Goal: Task Accomplishment & Management: Use online tool/utility

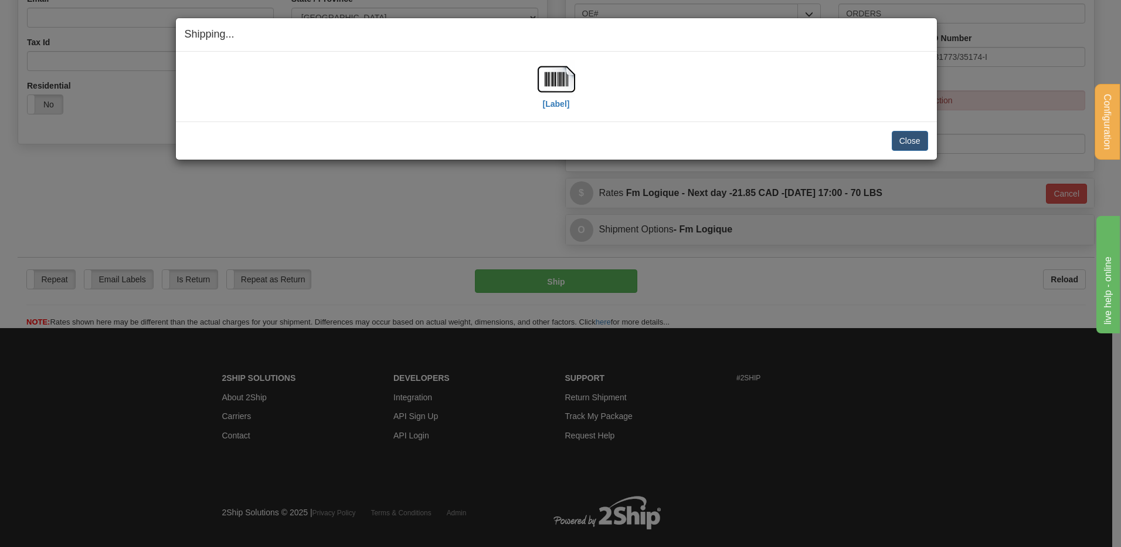
drag, startPoint x: 765, startPoint y: 20, endPoint x: 768, endPoint y: 34, distance: 14.5
click at [765, 22] on div "Shipping... Your SHIPMENT will EXPIRE in" at bounding box center [556, 34] width 761 height 33
click at [908, 138] on button "Close" at bounding box center [910, 141] width 36 height 20
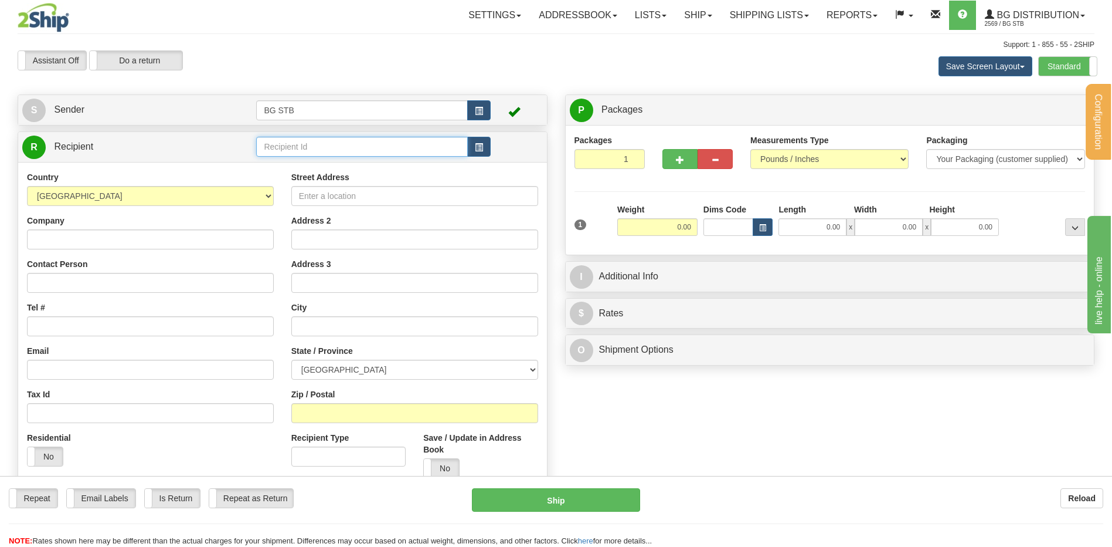
click at [335, 137] on input "text" at bounding box center [361, 147] width 211 height 20
click at [263, 167] on div "4145" at bounding box center [360, 164] width 200 height 13
type input "4145"
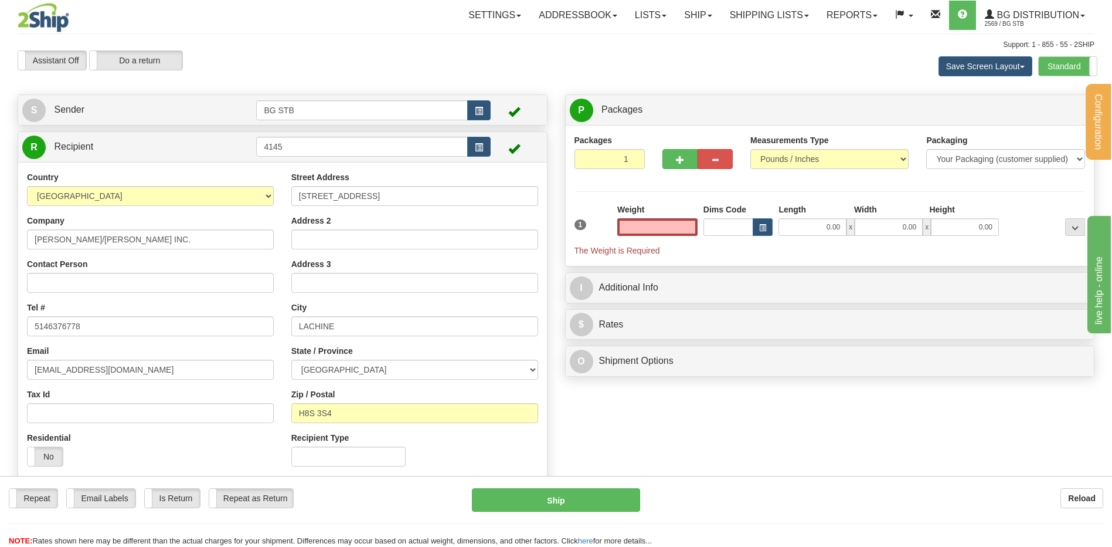
type input "0.00"
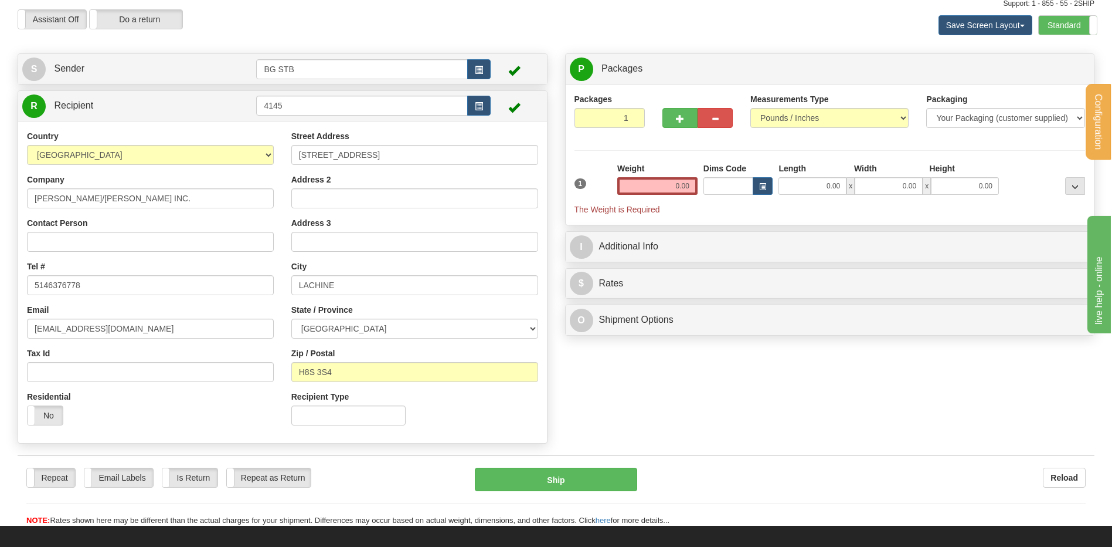
scroll to position [59, 0]
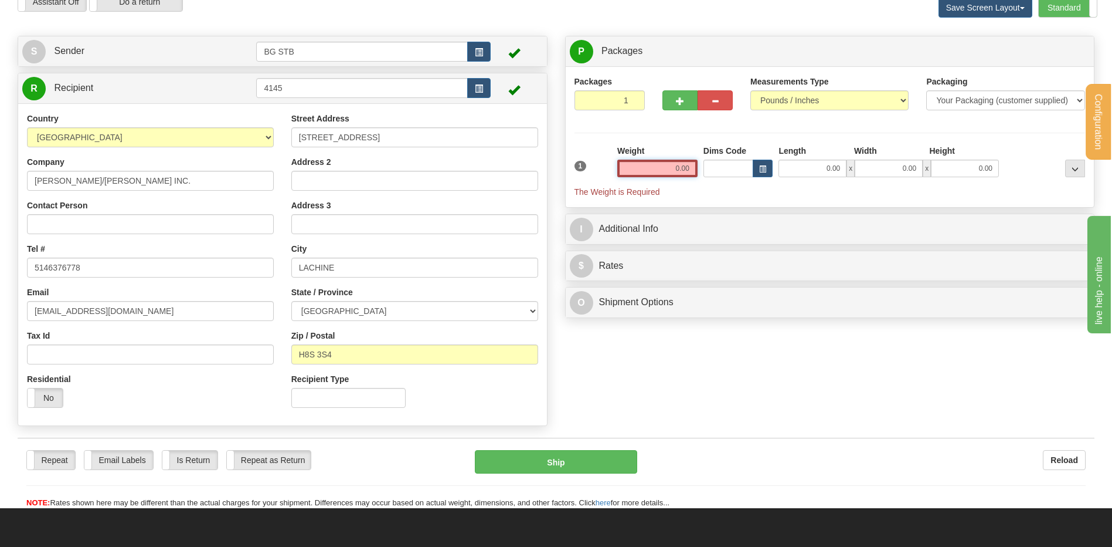
click at [688, 164] on input "0.00" at bounding box center [657, 169] width 80 height 18
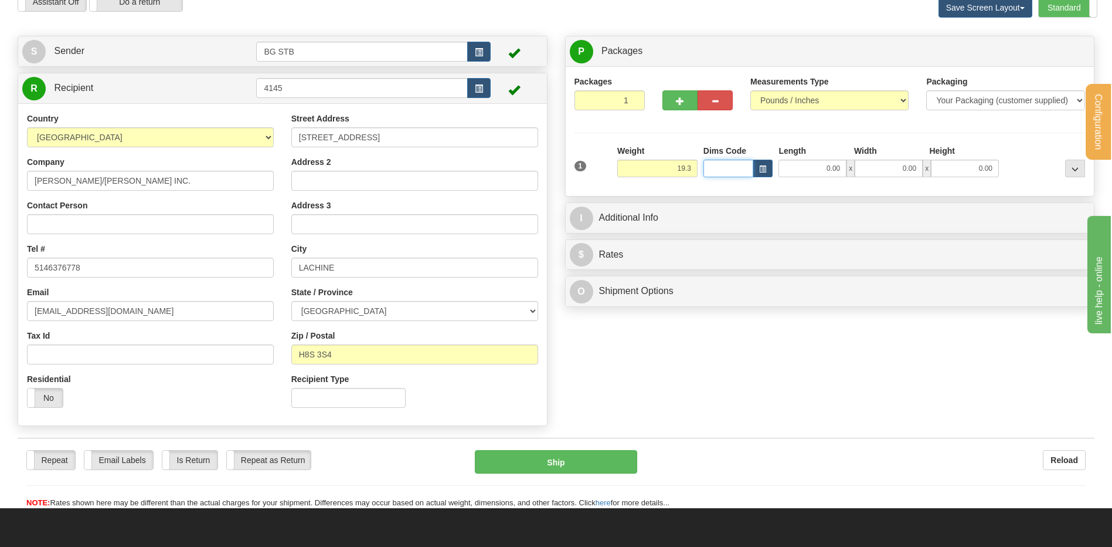
type input "19.30"
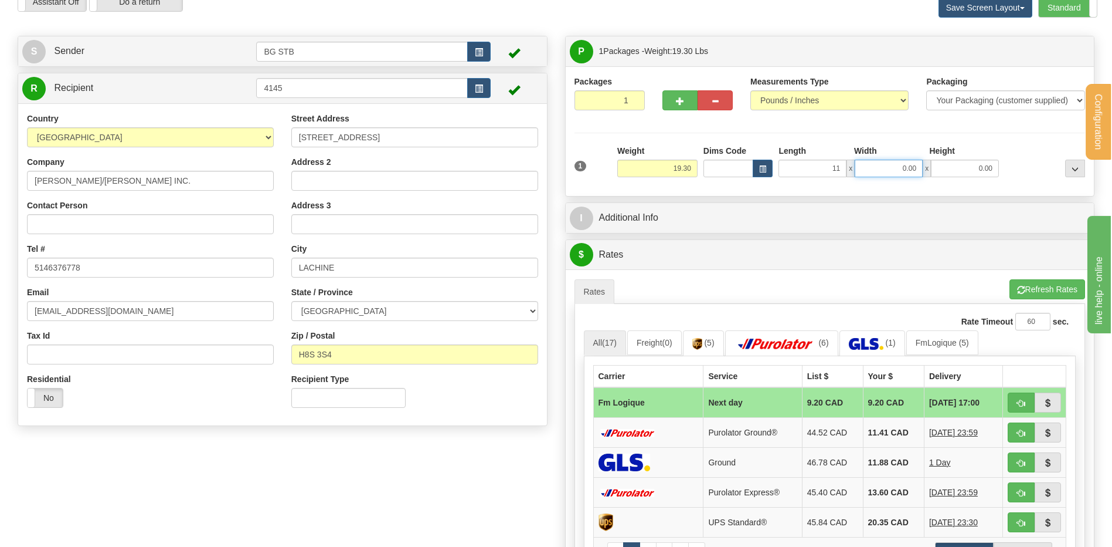
type input "11.00"
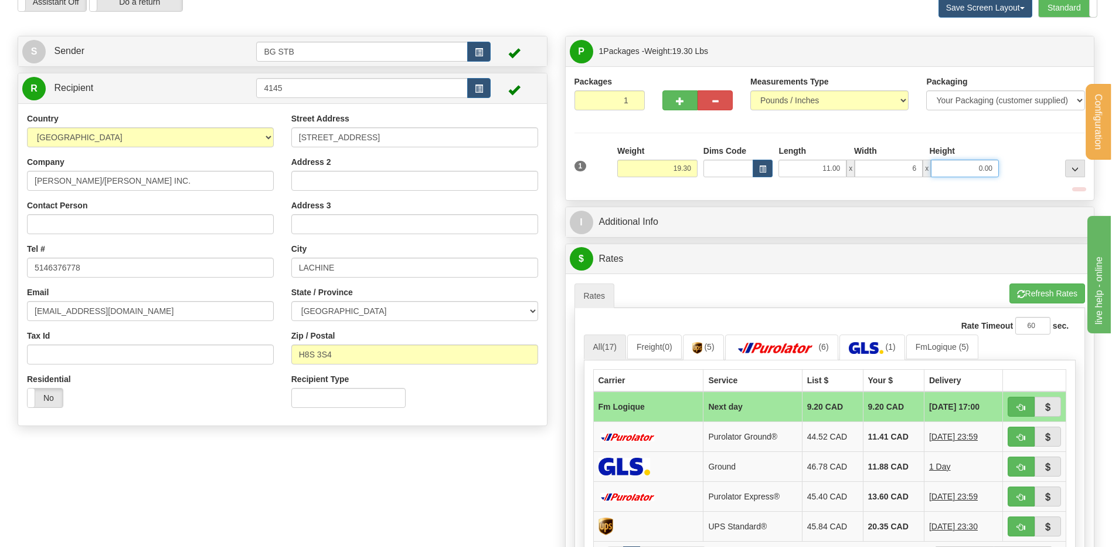
type input "6.00"
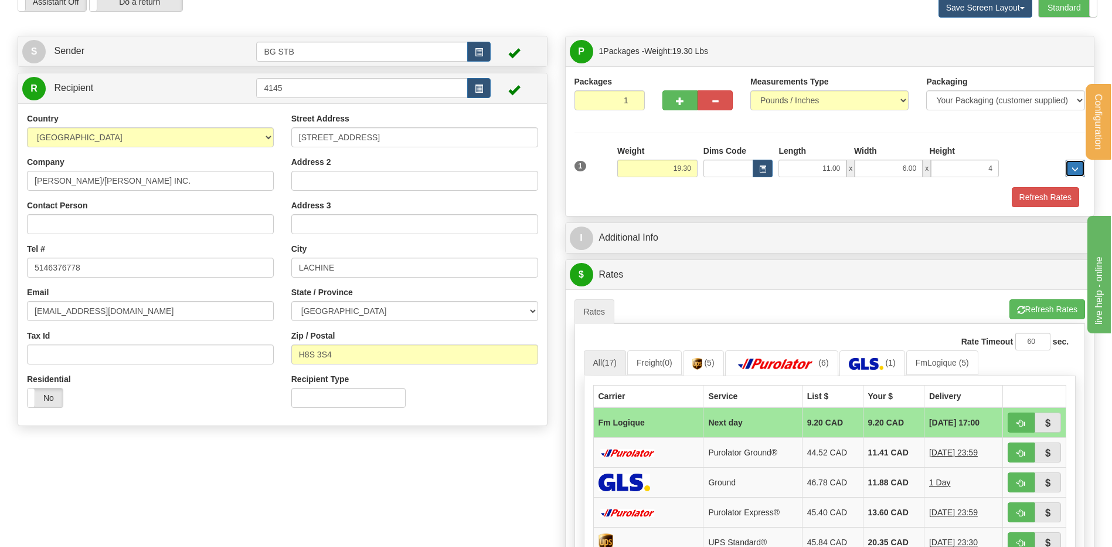
type input "4.00"
drag, startPoint x: 997, startPoint y: 169, endPoint x: 995, endPoint y: 181, distance: 11.4
click at [1029, 175] on div "1 Weight 19.30 Dims Code x x" at bounding box center [830, 166] width 517 height 42
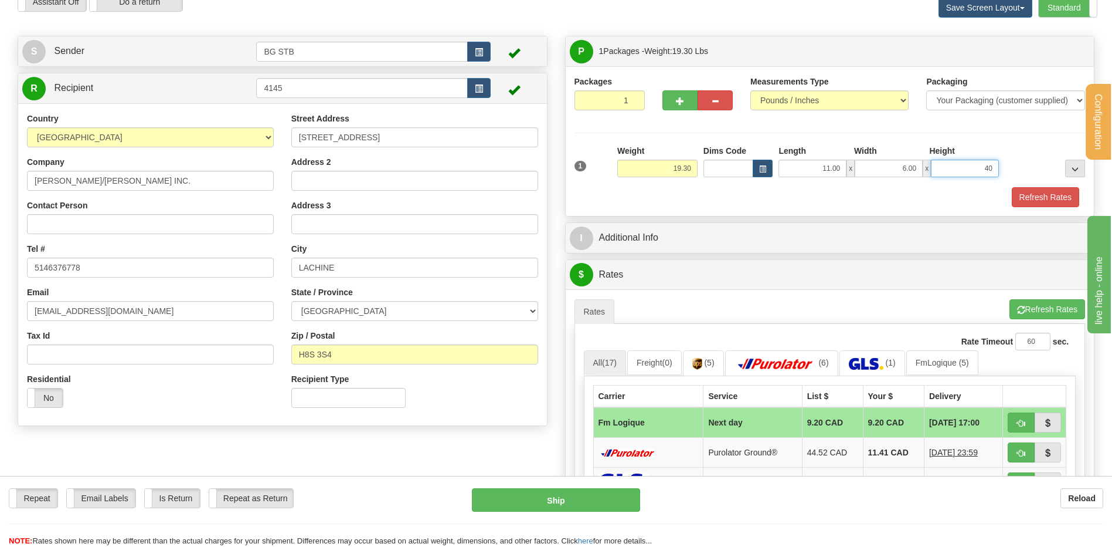
type input "40.00"
click at [1027, 191] on button "Refresh Rates" at bounding box center [1045, 197] width 67 height 20
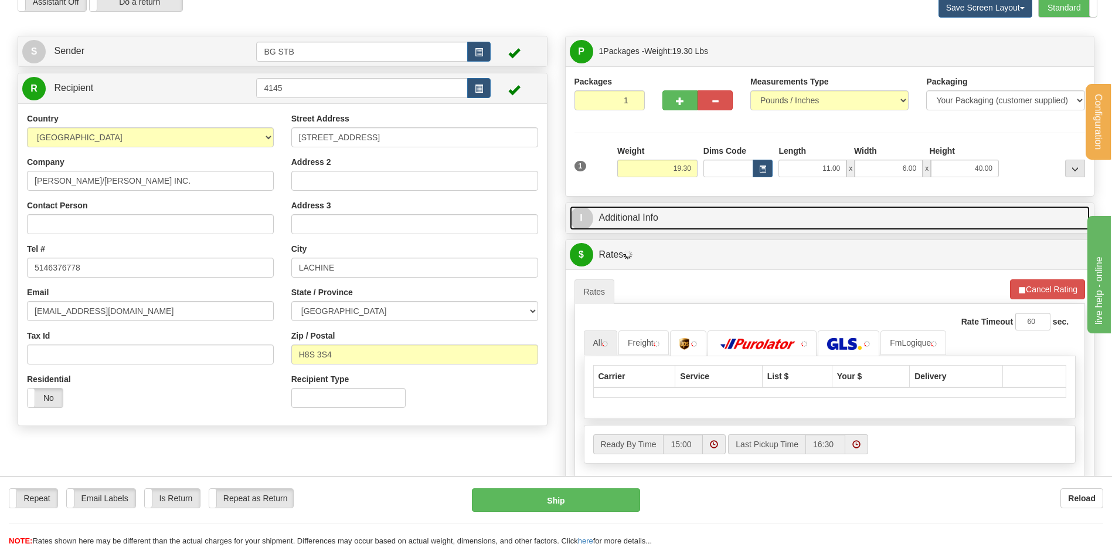
click at [801, 222] on link "I Additional Info" at bounding box center [830, 218] width 521 height 24
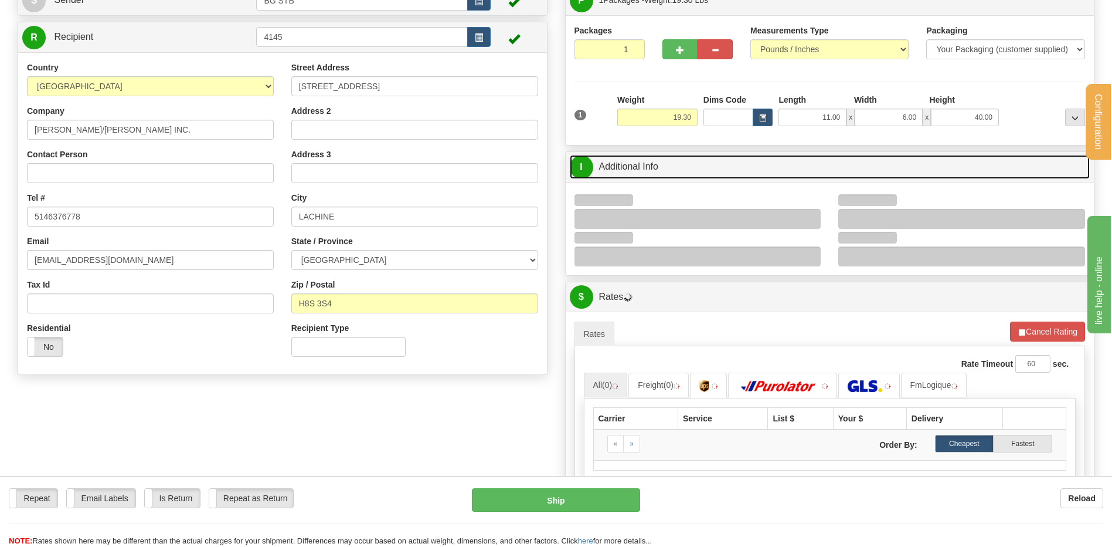
scroll to position [176, 0]
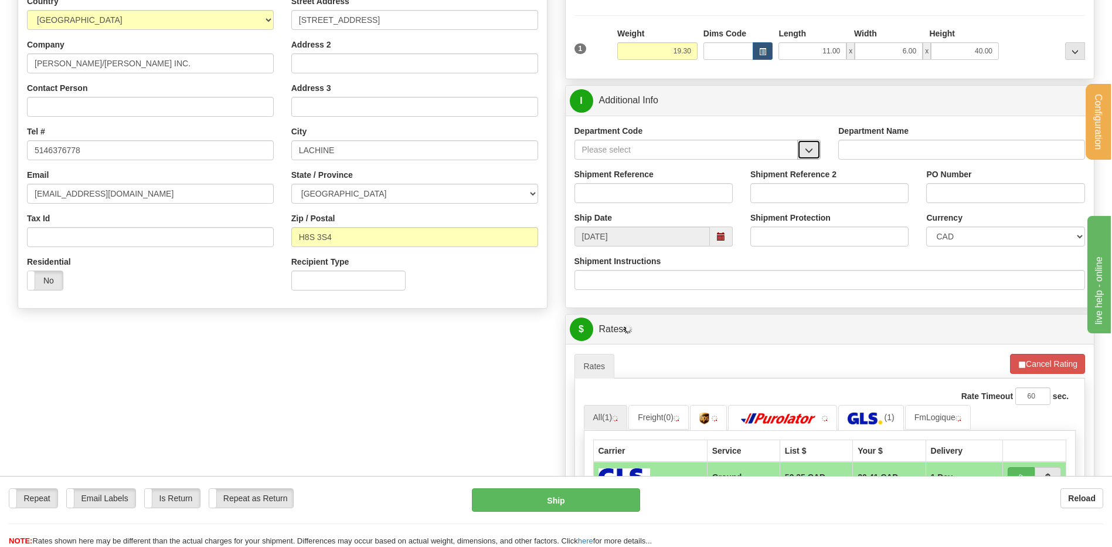
click at [803, 151] on button "button" at bounding box center [809, 150] width 23 height 20
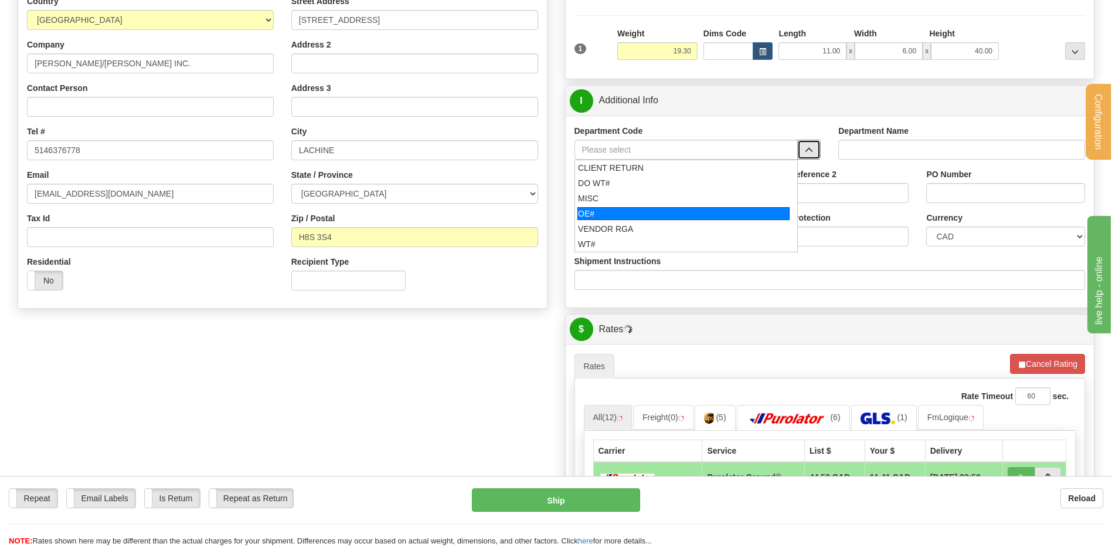
click at [633, 215] on div "OE#" at bounding box center [684, 213] width 212 height 13
type input "OE#"
type input "ORDERS"
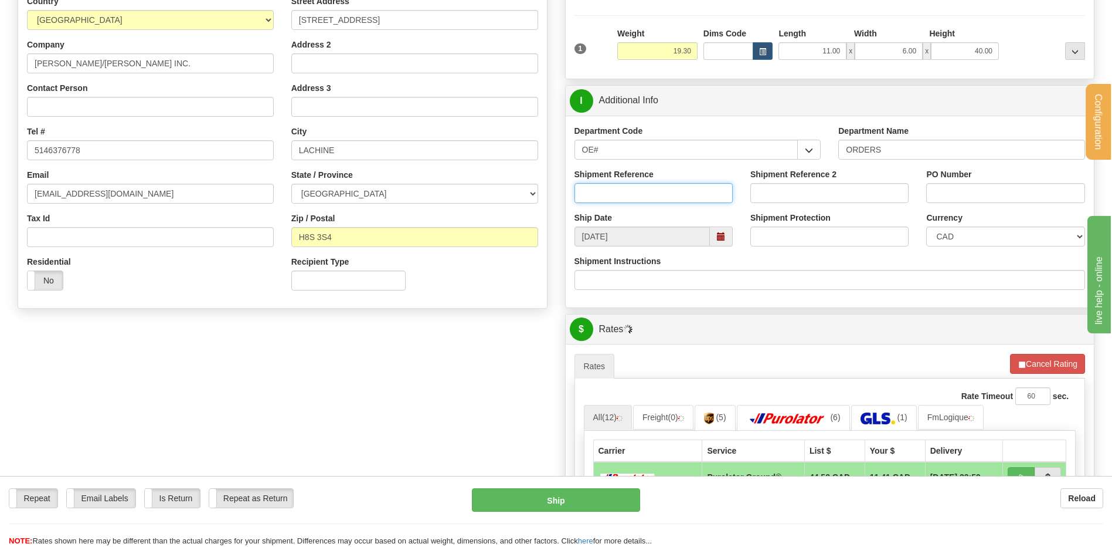
click at [629, 185] on input "Shipment Reference" at bounding box center [654, 193] width 158 height 20
type input "80007365-0"
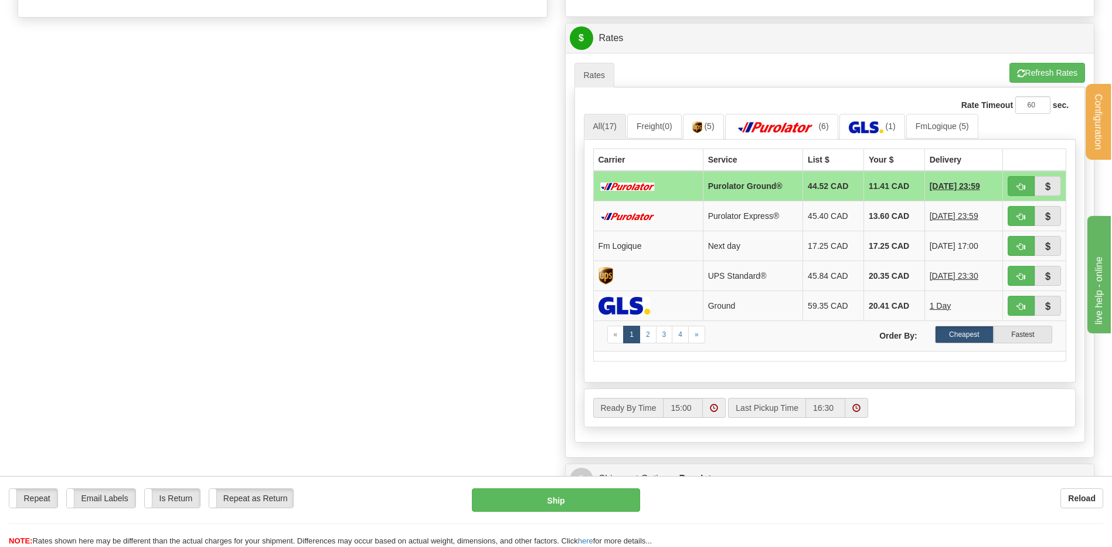
scroll to position [469, 0]
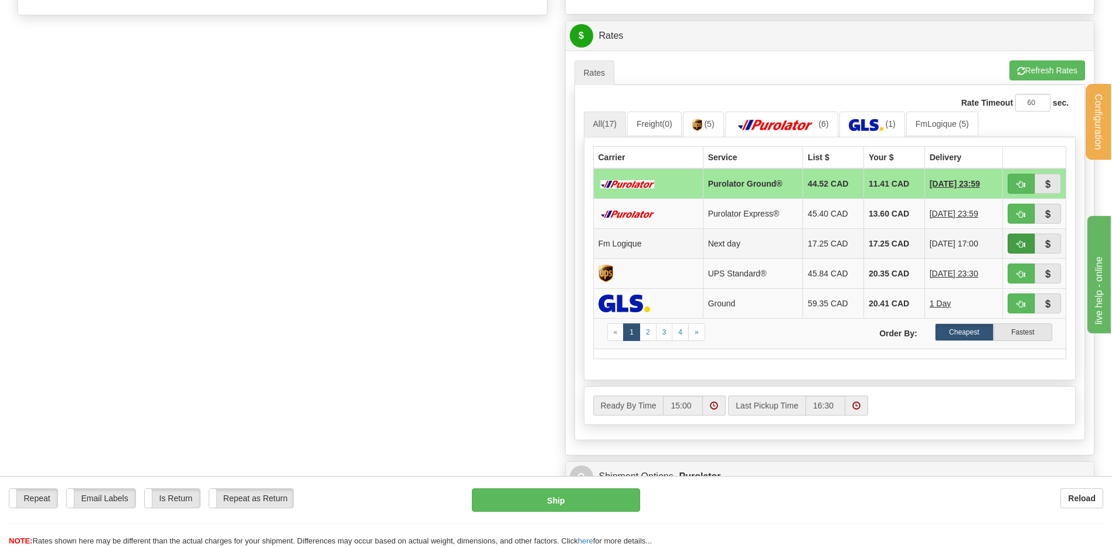
type input "61300"
click at [1014, 241] on button "button" at bounding box center [1021, 243] width 27 height 20
type input "jour"
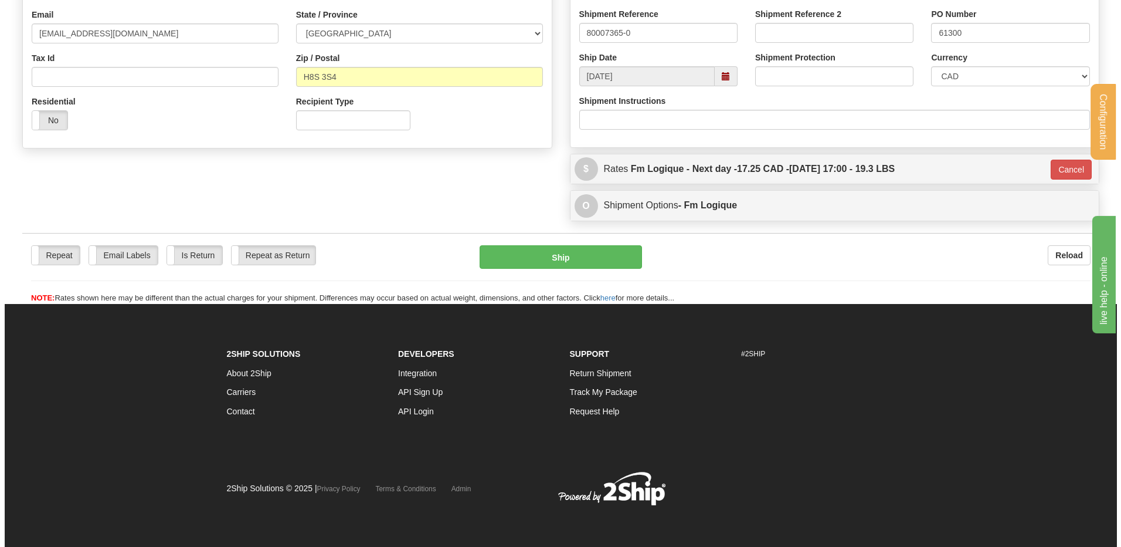
scroll to position [337, 0]
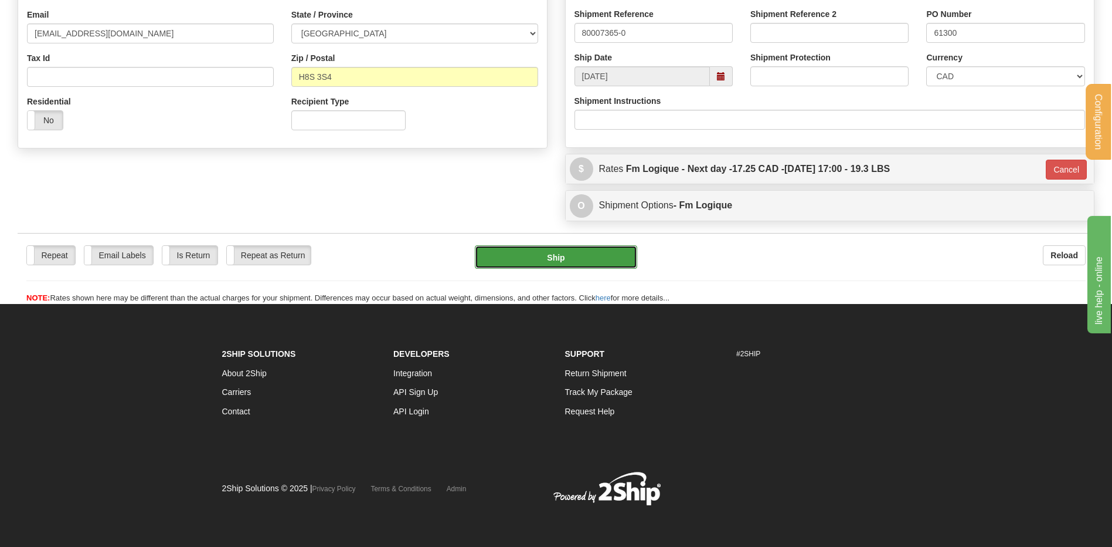
click at [532, 264] on button "Ship" at bounding box center [556, 256] width 162 height 23
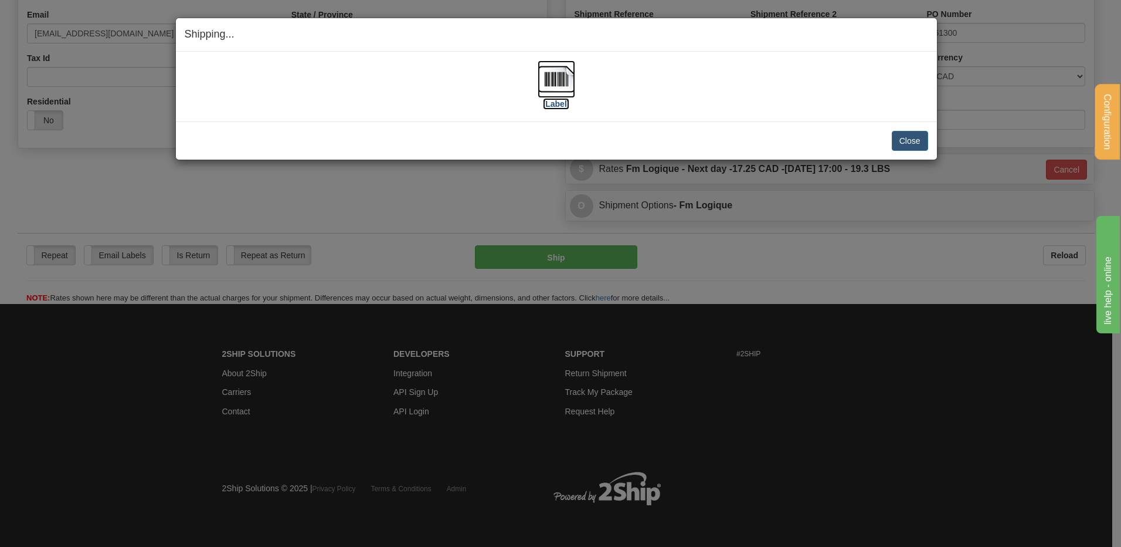
click at [553, 81] on img at bounding box center [557, 79] width 38 height 38
drag, startPoint x: 763, startPoint y: 256, endPoint x: 854, endPoint y: 182, distance: 117.5
click at [763, 256] on div "Shipping... Your SHIPMENT will EXPIRE in [Label] IMPORTANT NOTICE Embassy / Con…" at bounding box center [560, 273] width 1121 height 547
click at [917, 135] on button "Close" at bounding box center [910, 141] width 36 height 20
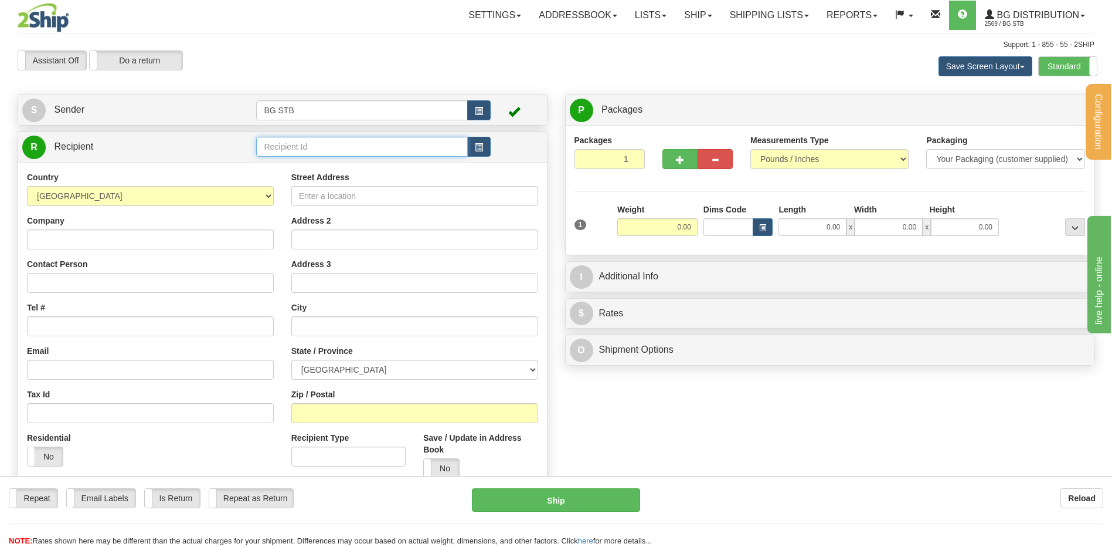
click at [348, 148] on input "text" at bounding box center [361, 147] width 211 height 20
type input "7"
click at [357, 167] on div "5505" at bounding box center [360, 164] width 200 height 13
type input "5505"
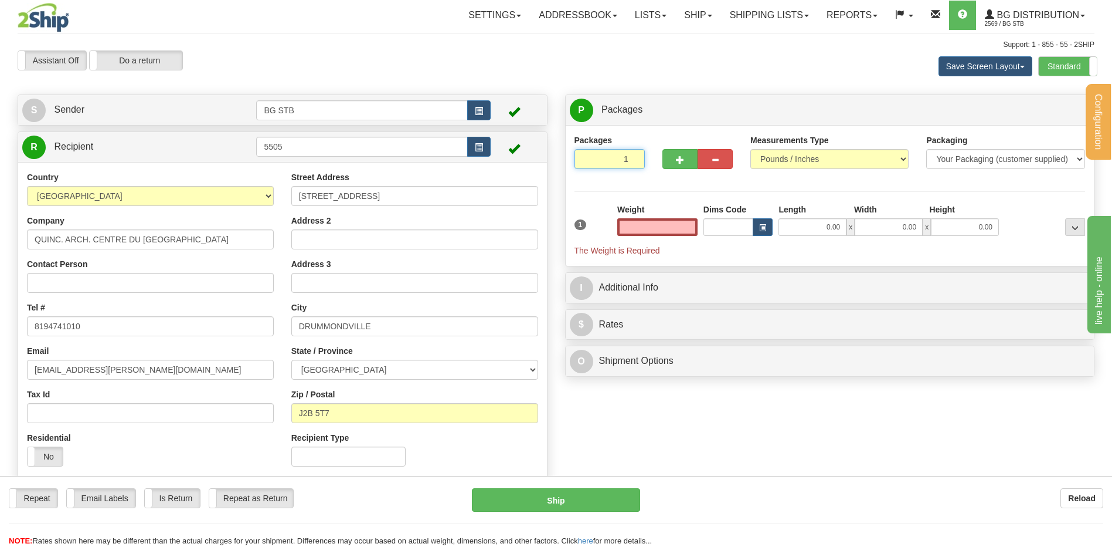
type input "0.00"
drag, startPoint x: 617, startPoint y: 160, endPoint x: 634, endPoint y: 159, distance: 17.0
click at [634, 159] on input "1" at bounding box center [610, 159] width 70 height 20
type input "4"
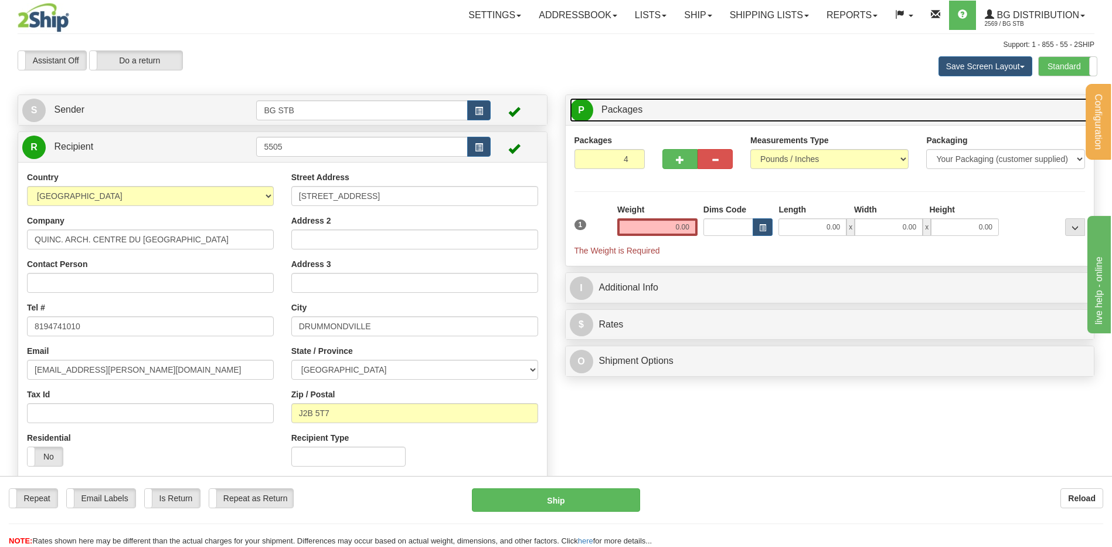
click at [939, 112] on link "P Packages 1 Packages - Weight: 0.00 Lbs" at bounding box center [830, 110] width 521 height 24
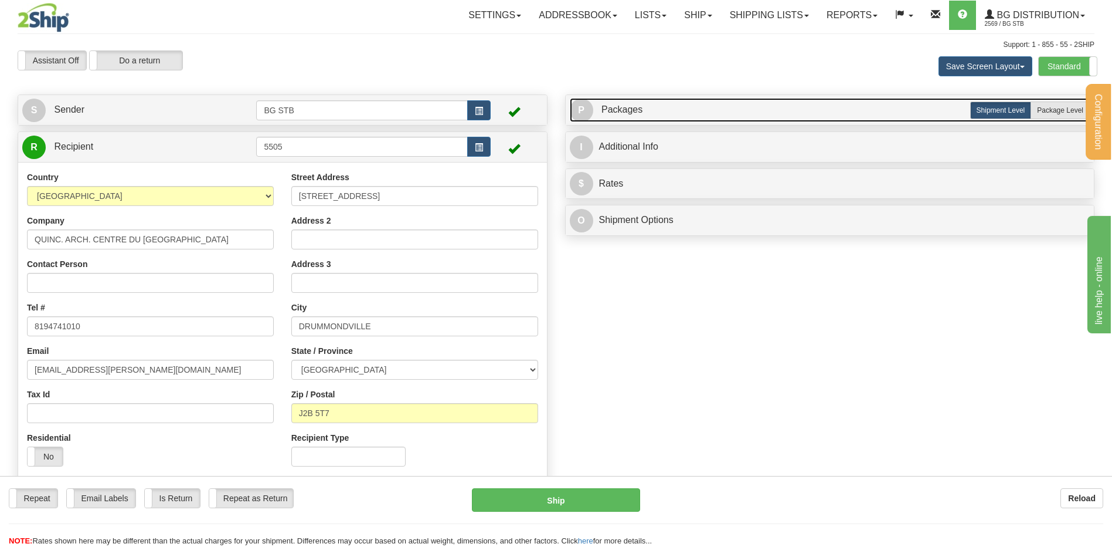
click at [613, 114] on span "Packages" at bounding box center [622, 109] width 41 height 10
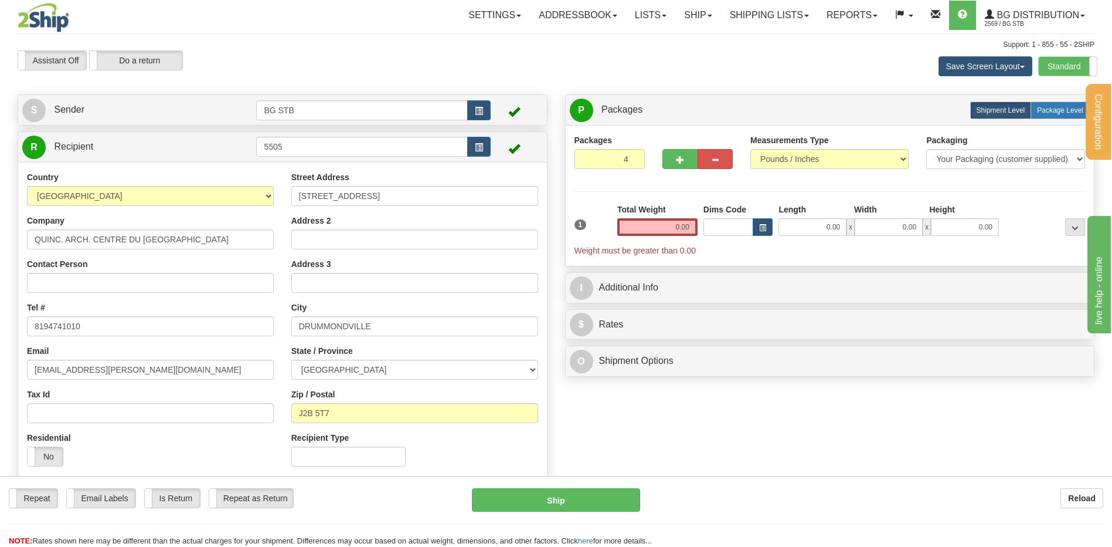
click at [1044, 103] on label "Package Level Pack.." at bounding box center [1060, 110] width 59 height 18
radio input "true"
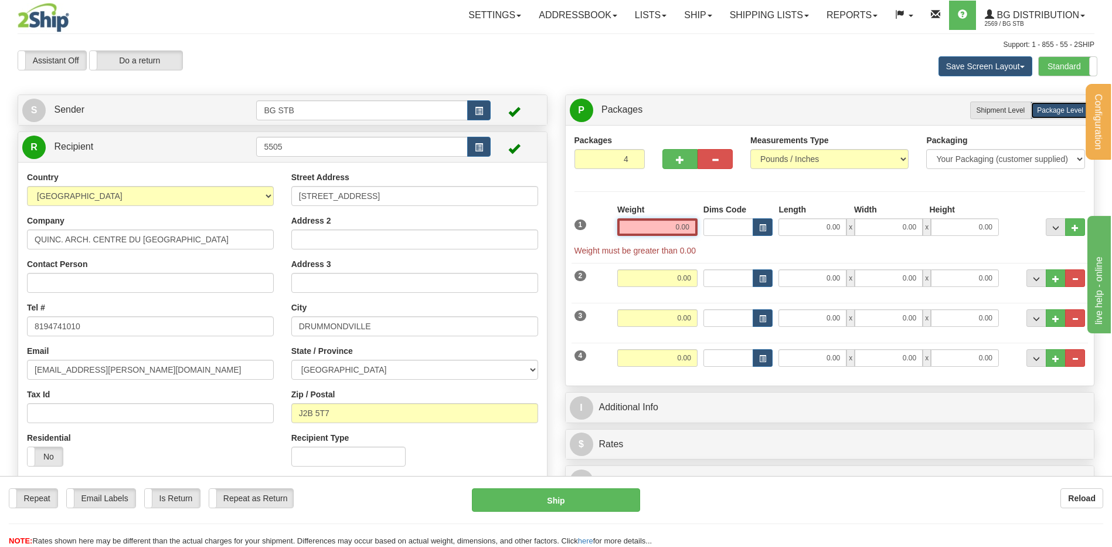
click at [666, 220] on input "0.00" at bounding box center [657, 227] width 80 height 18
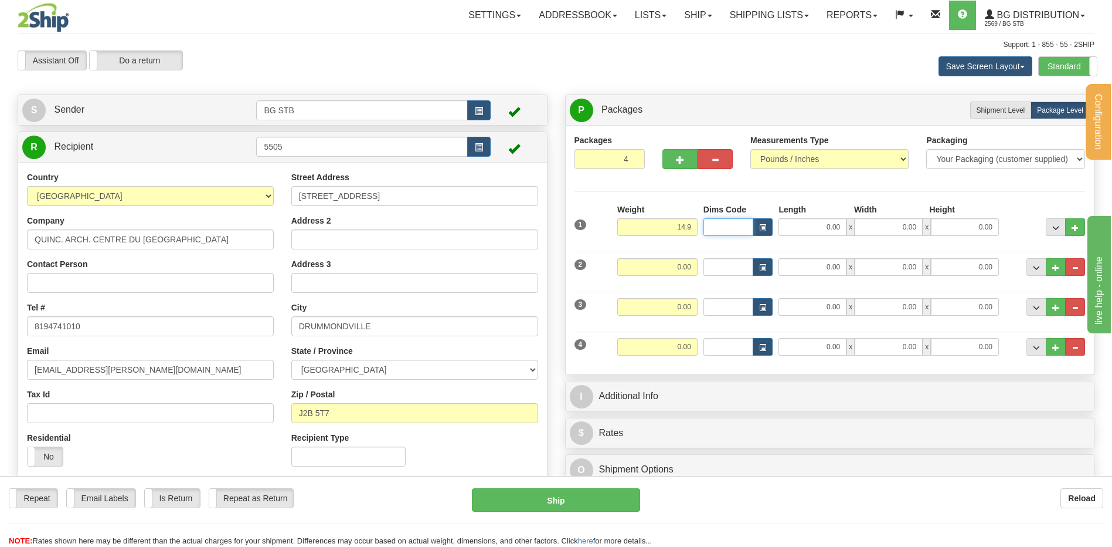
type input "14.90"
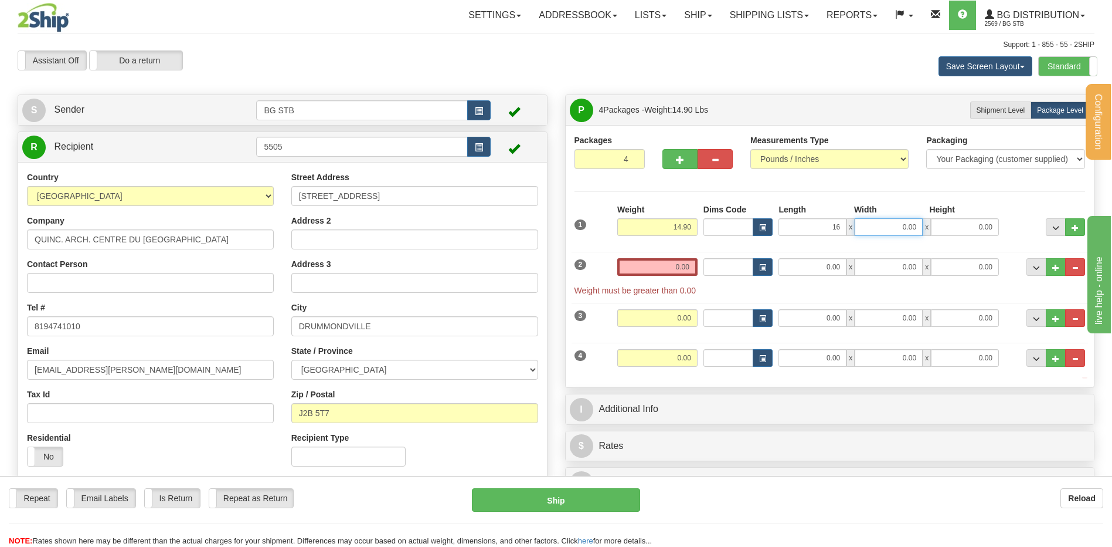
type input "16.00"
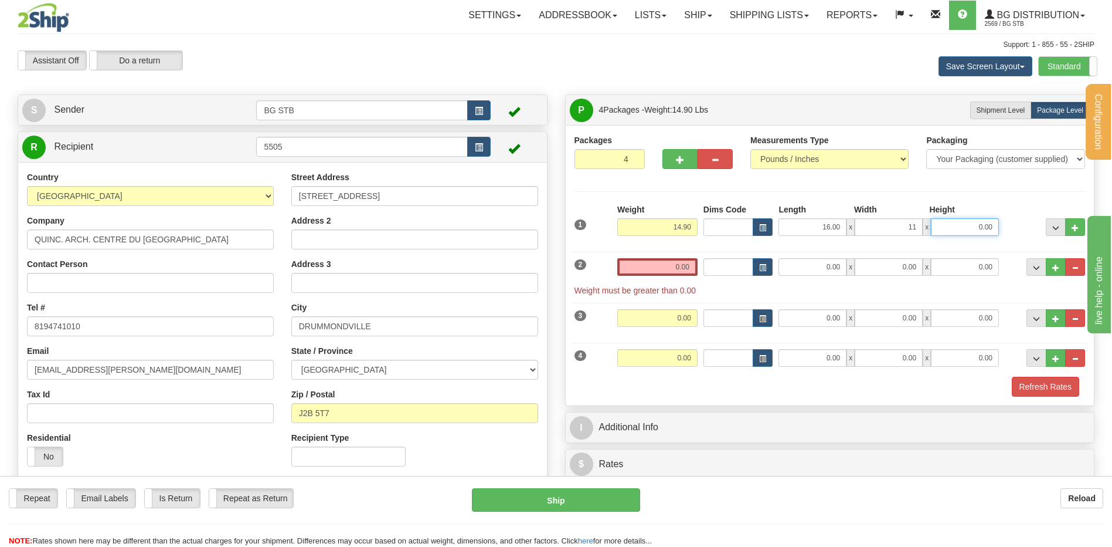
type input "11.00"
type input "12.00"
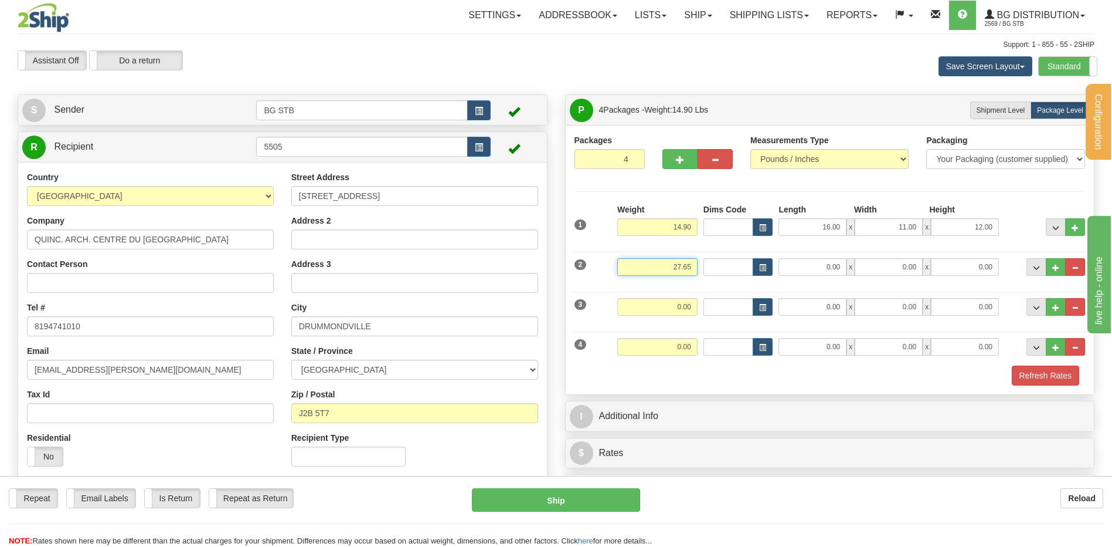
type input "27.65"
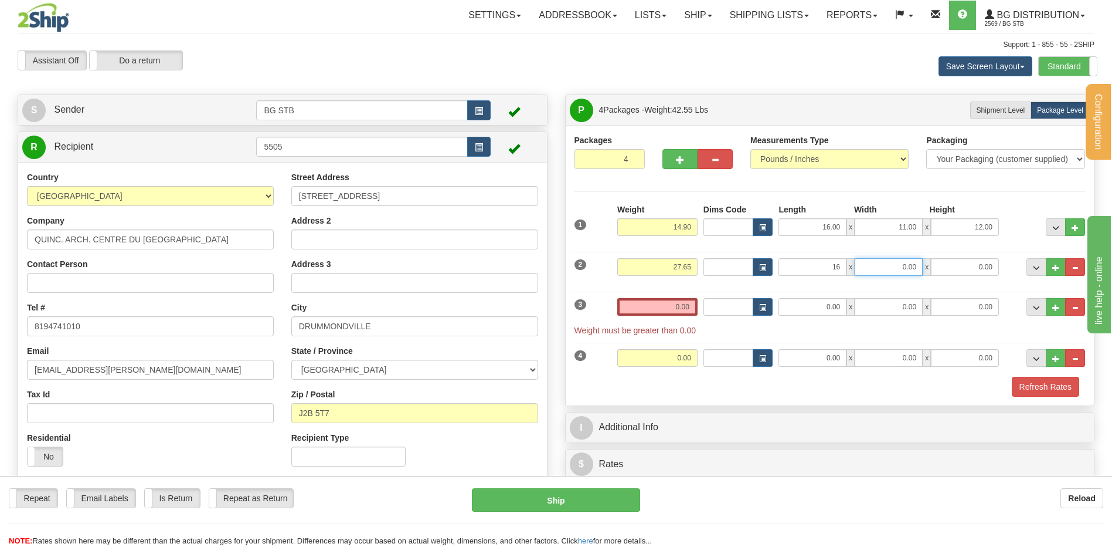
type input "16.00"
type input "11.00"
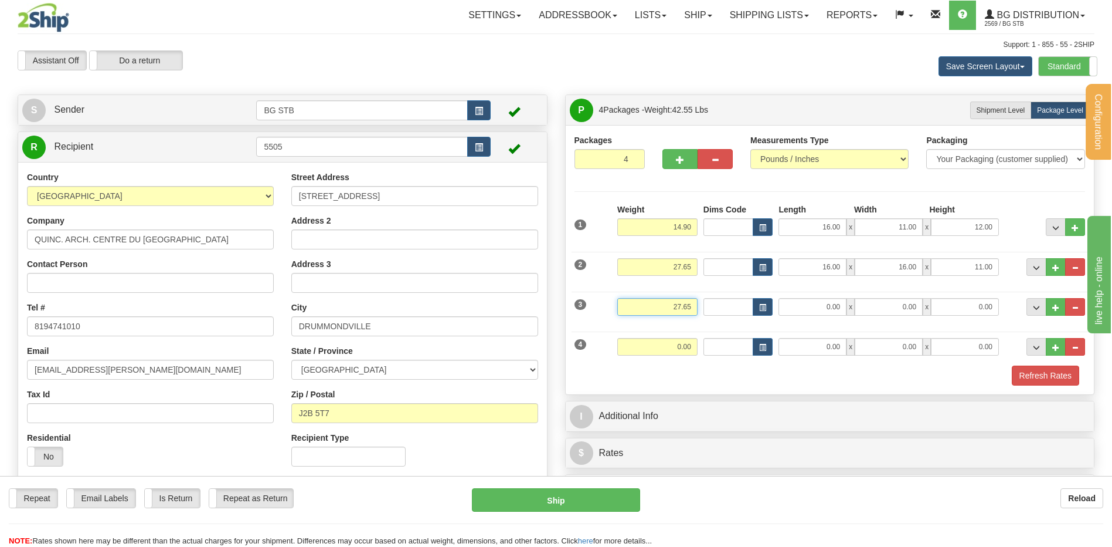
type input "27.60"
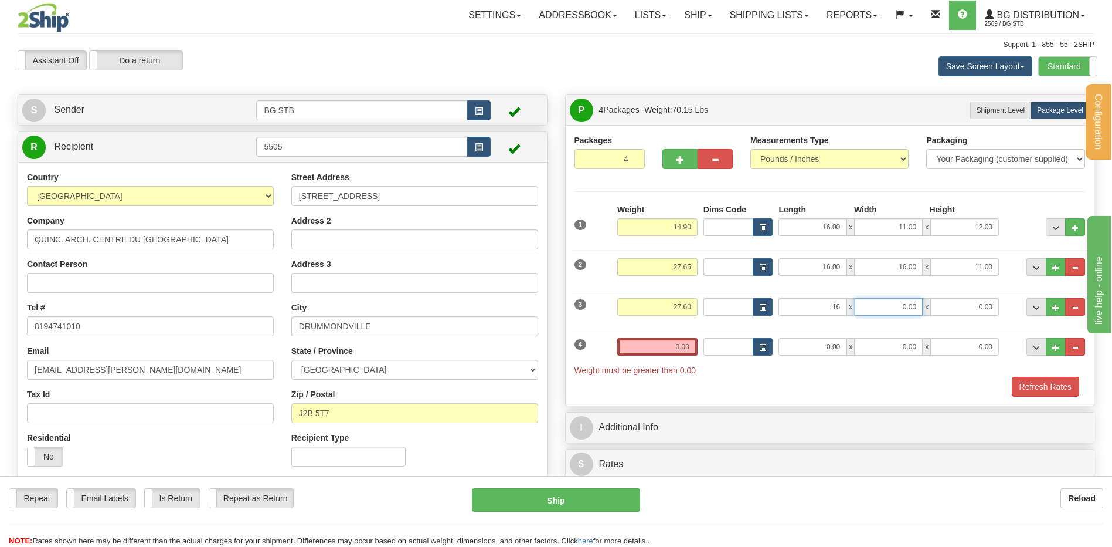
type input "16.00"
type input "11.00"
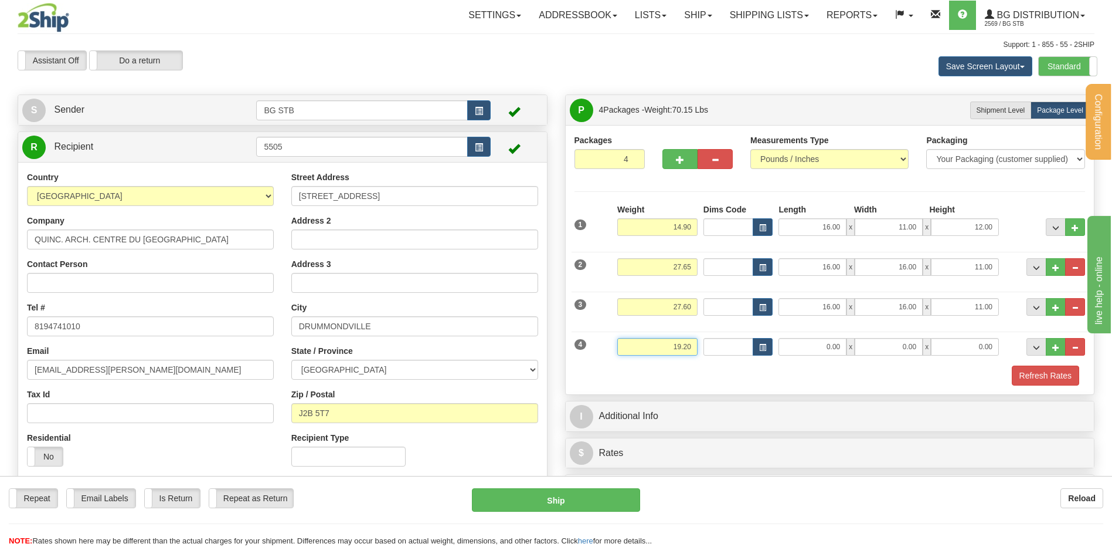
type input "19.20"
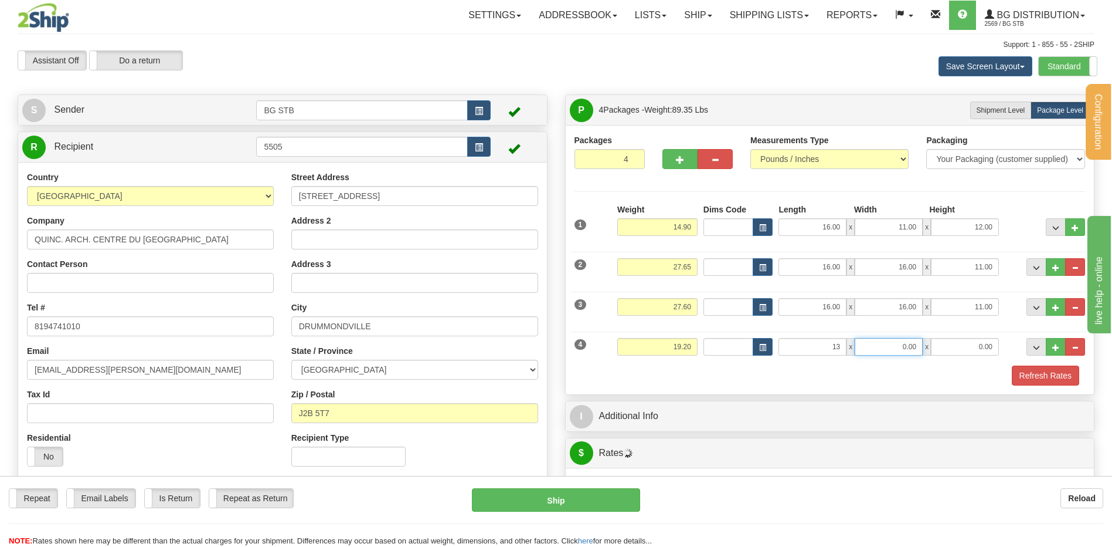
type input "13.00"
type input "15.00"
click at [1012, 365] on button "Refresh Rates" at bounding box center [1045, 375] width 67 height 20
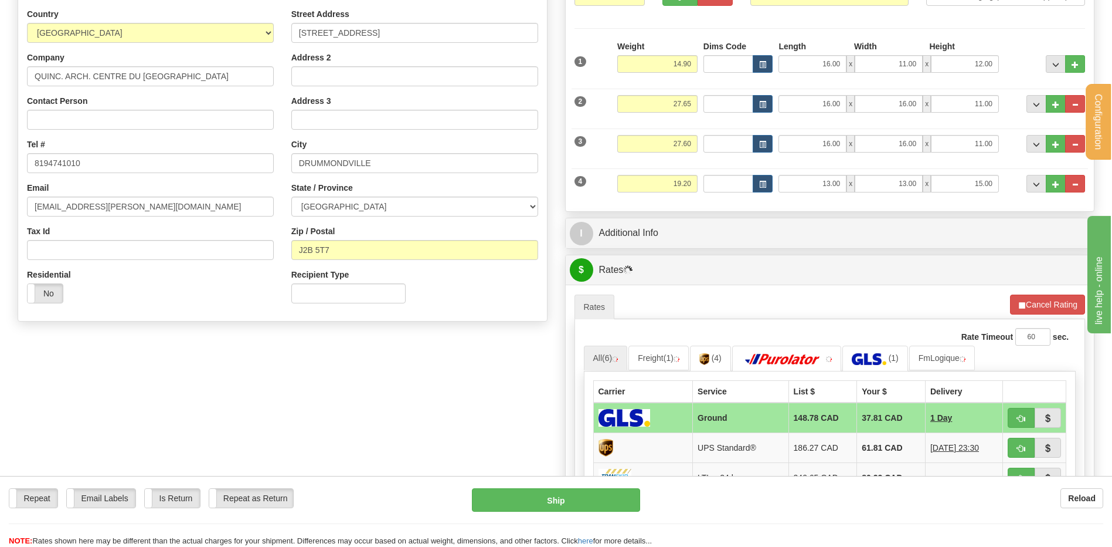
scroll to position [176, 0]
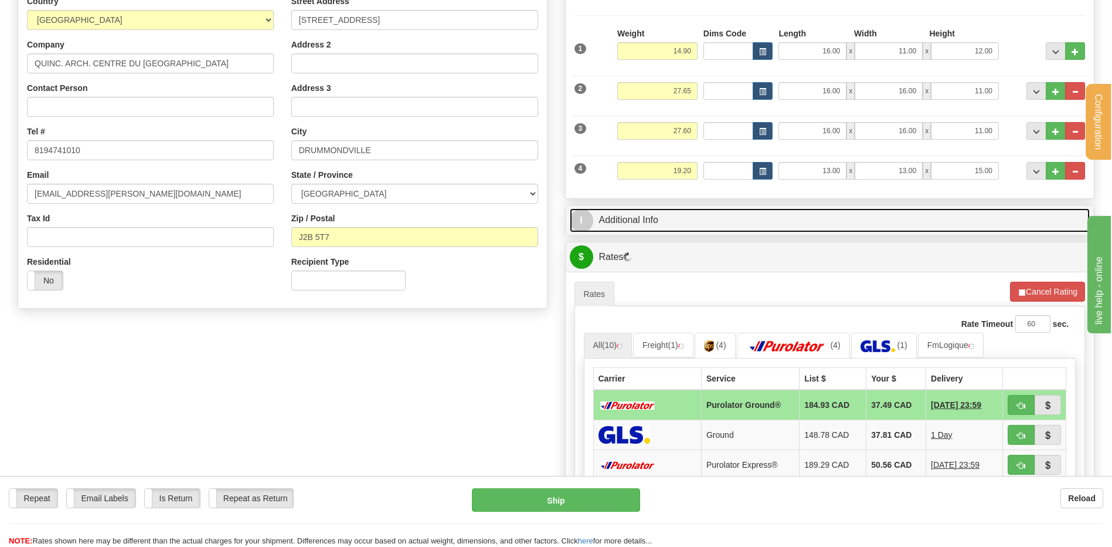
click at [675, 229] on link "I Additional Info" at bounding box center [830, 220] width 521 height 24
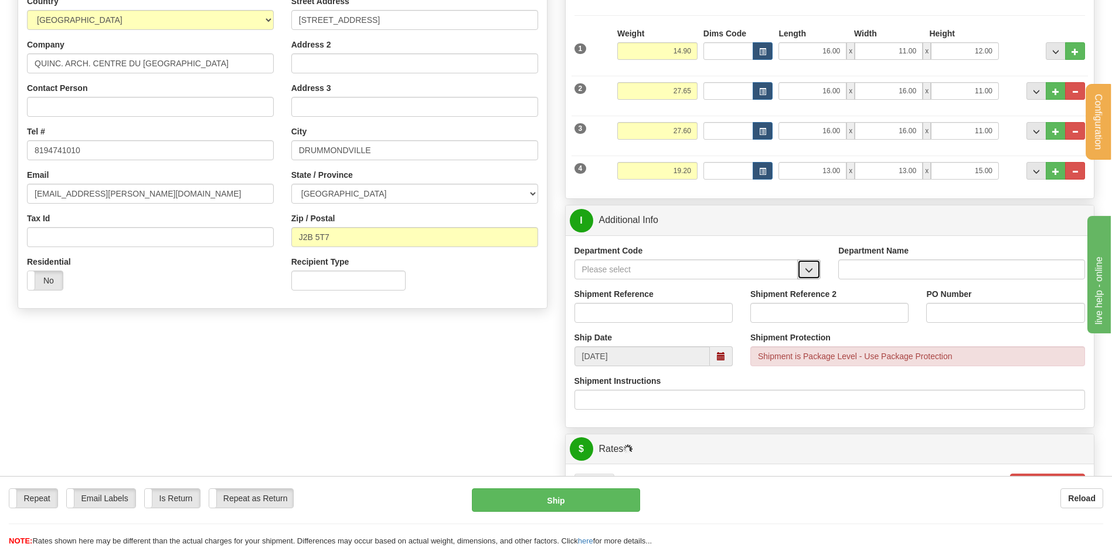
click at [805, 264] on button "button" at bounding box center [809, 269] width 23 height 20
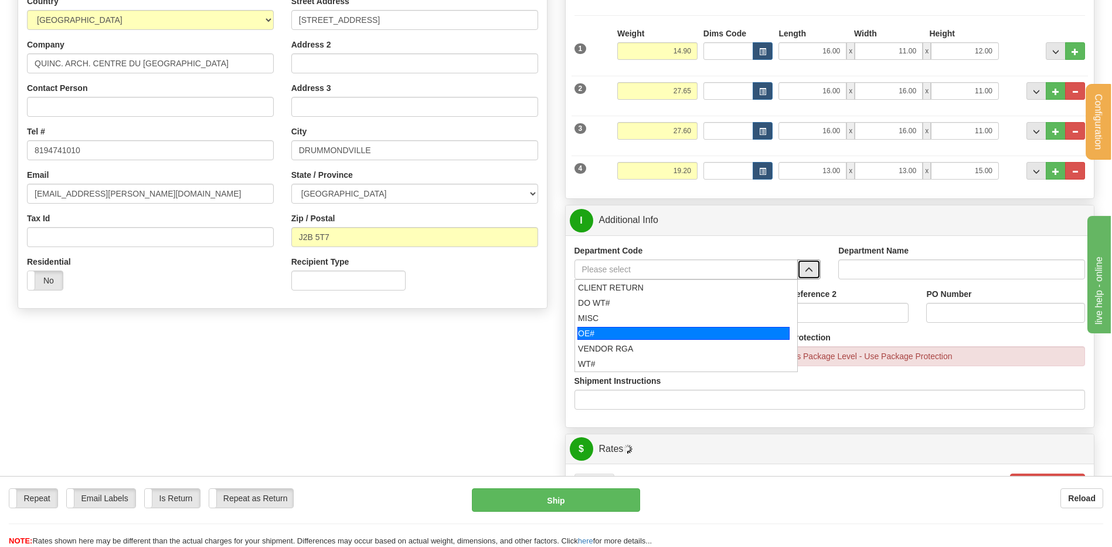
click at [589, 334] on div "OE#" at bounding box center [684, 333] width 212 height 13
type input "OE#"
type input "ORDERS"
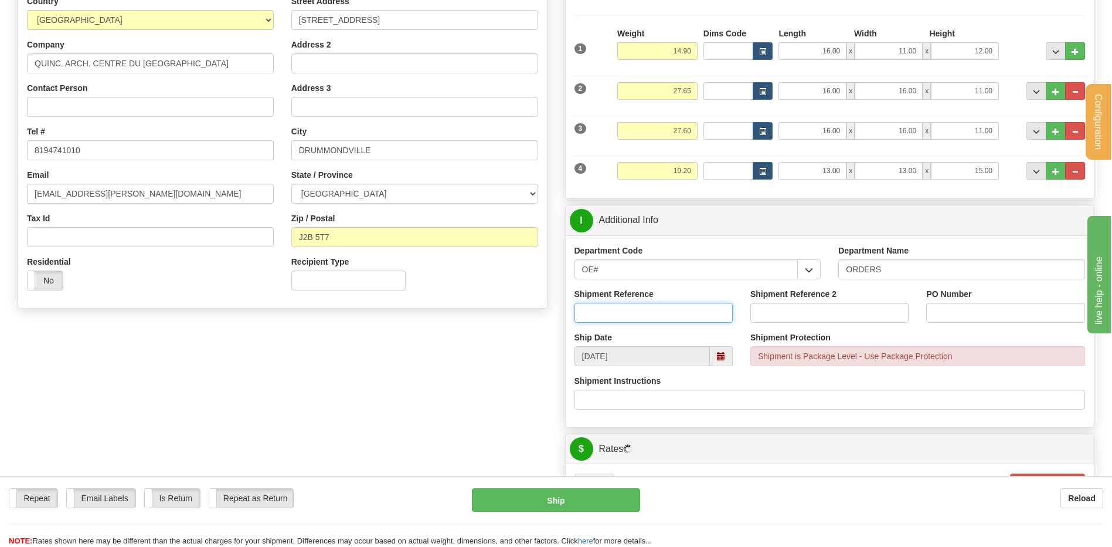
click at [605, 308] on input "Shipment Reference" at bounding box center [654, 313] width 158 height 20
type input "80007424-00"
type input "103752"
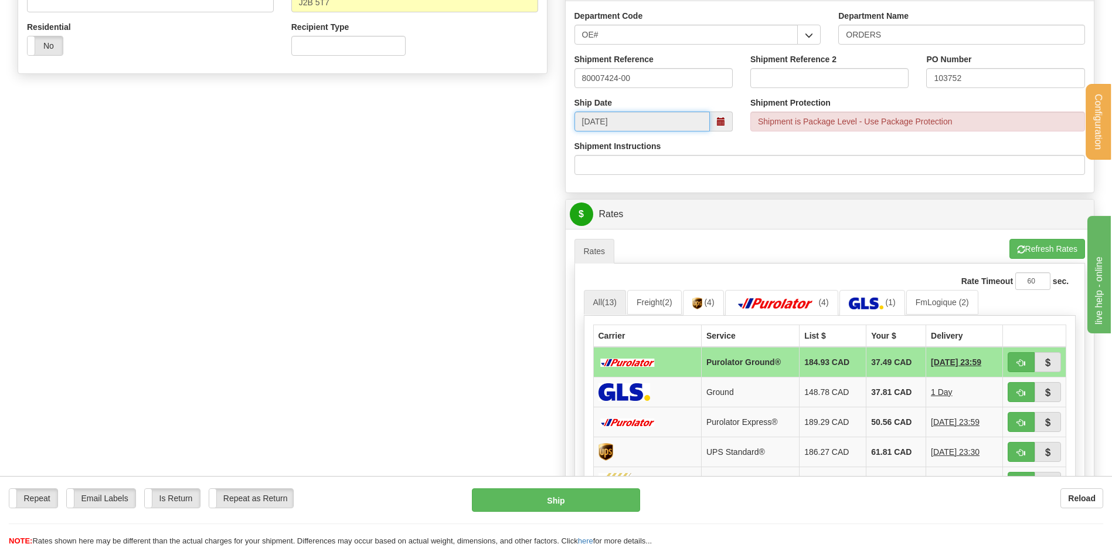
scroll to position [469, 0]
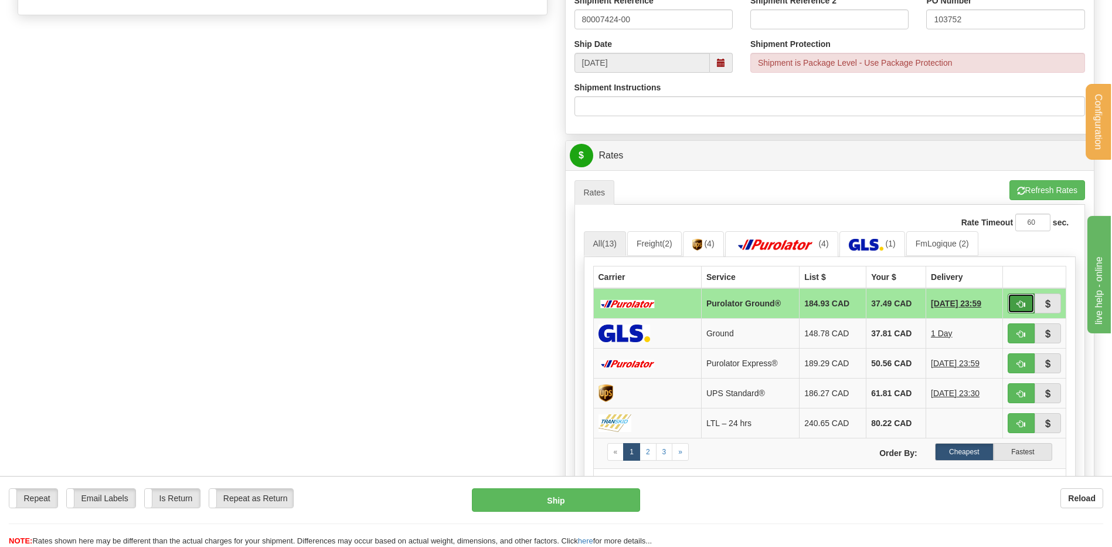
click at [1018, 303] on span "button" at bounding box center [1021, 304] width 8 height 8
type input "260"
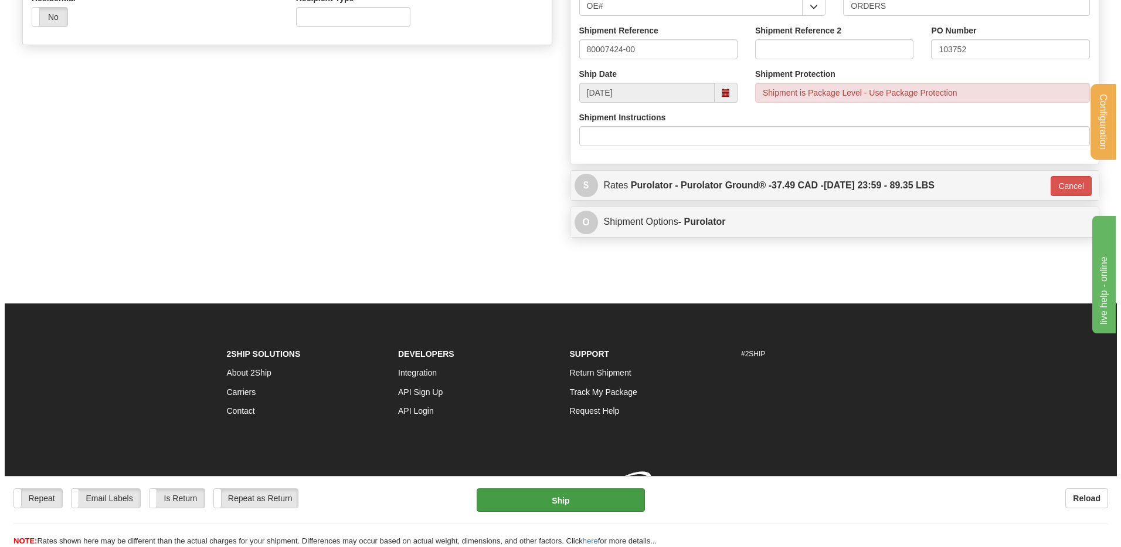
scroll to position [454, 0]
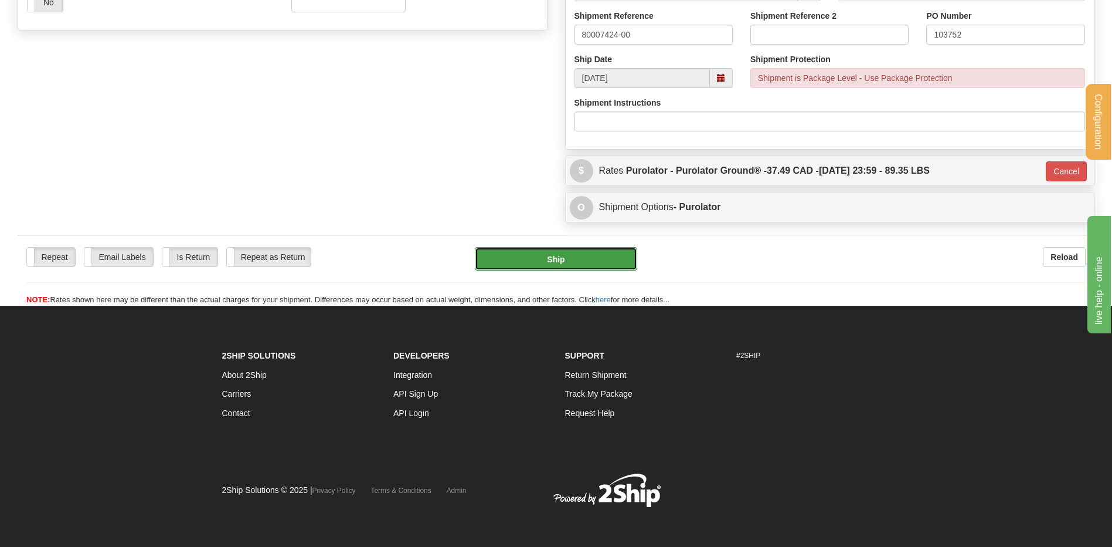
click at [550, 257] on button "Ship" at bounding box center [556, 258] width 162 height 23
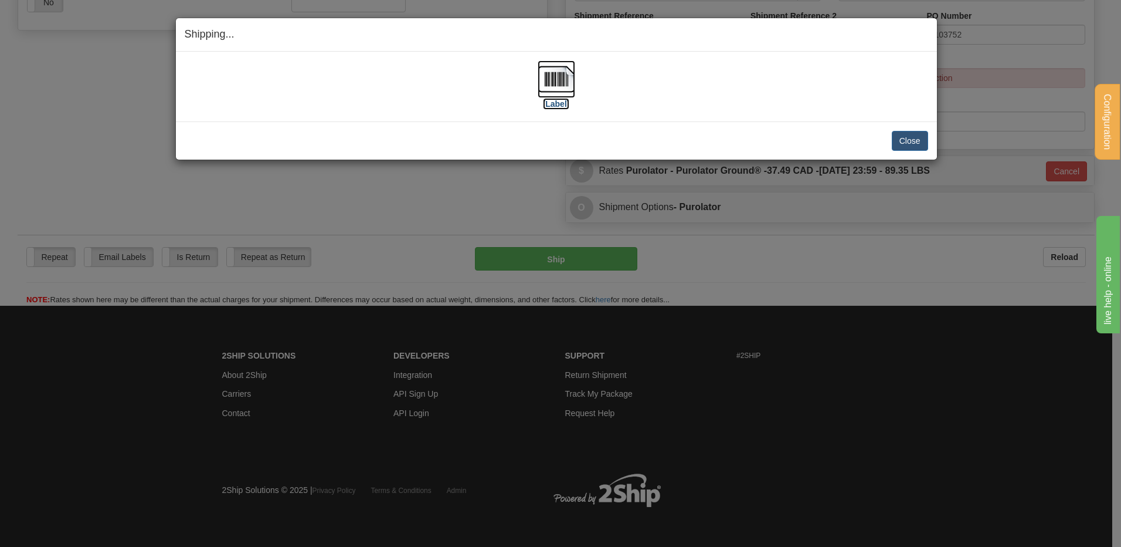
click at [555, 103] on label "[Label]" at bounding box center [556, 104] width 27 height 12
click at [909, 134] on button "Close" at bounding box center [910, 141] width 36 height 20
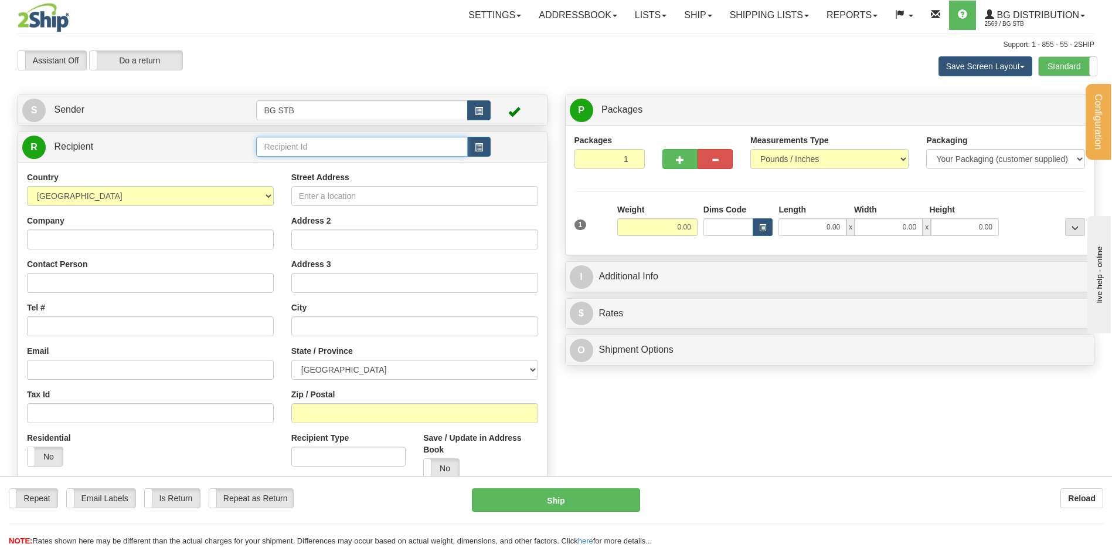
click at [290, 148] on input "text" at bounding box center [361, 147] width 211 height 20
click at [268, 148] on input "text" at bounding box center [361, 147] width 211 height 20
click at [270, 164] on div "7062" at bounding box center [360, 164] width 200 height 13
type input "7062"
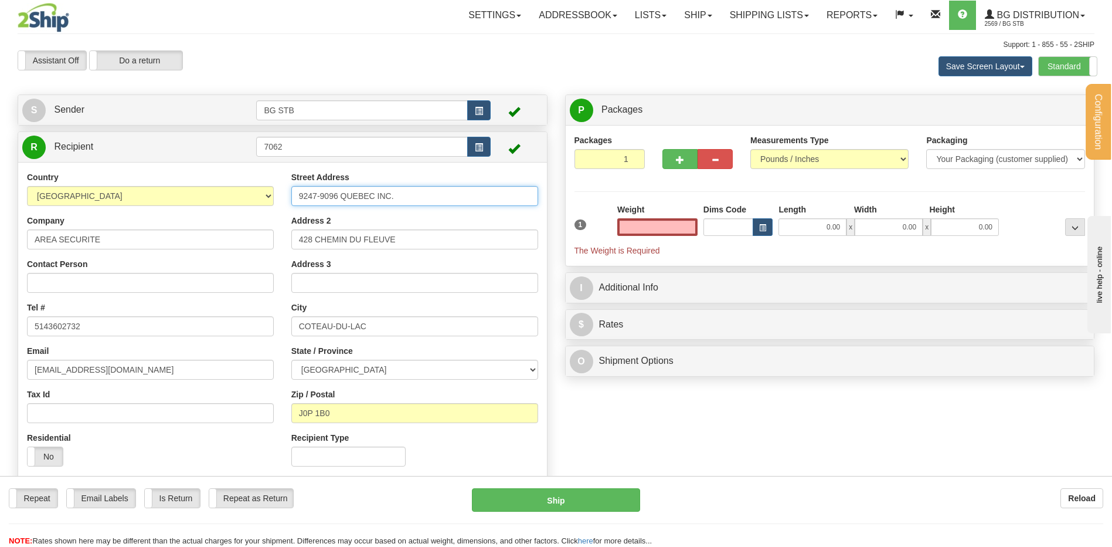
type input "0.00"
drag, startPoint x: 395, startPoint y: 197, endPoint x: 297, endPoint y: 197, distance: 98.5
click at [224, 186] on div "Country [GEOGRAPHIC_DATA] [GEOGRAPHIC_DATA] [GEOGRAPHIC_DATA] [GEOGRAPHIC_DATA]…" at bounding box center [282, 323] width 529 height 304
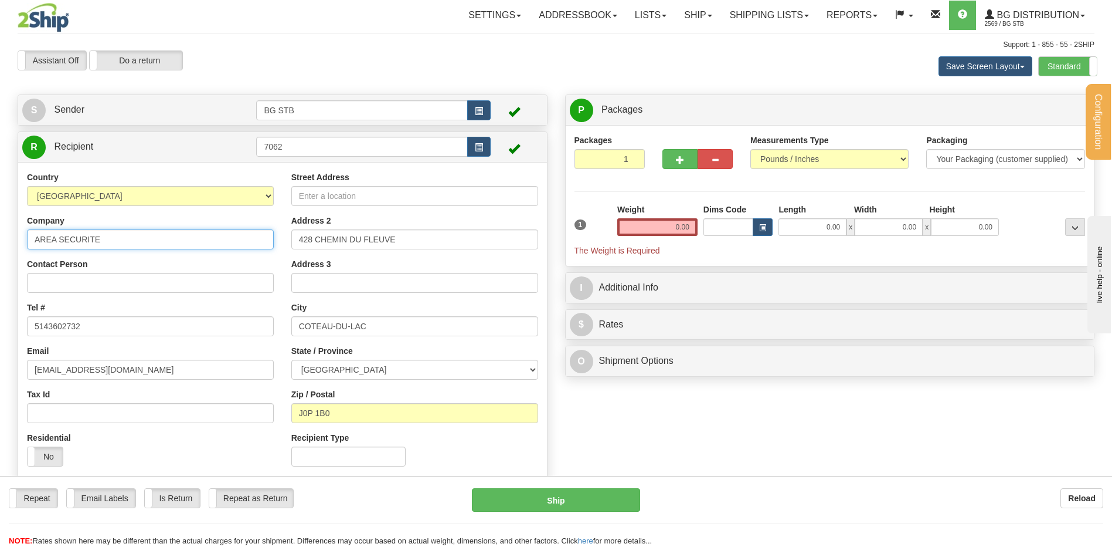
click at [175, 238] on input "AREA SECURITE" at bounding box center [150, 239] width 247 height 20
paste input "9247-9096 QUEBEC INC."
type input "AREA SECURITE 9247-9096 QUEBEC INC."
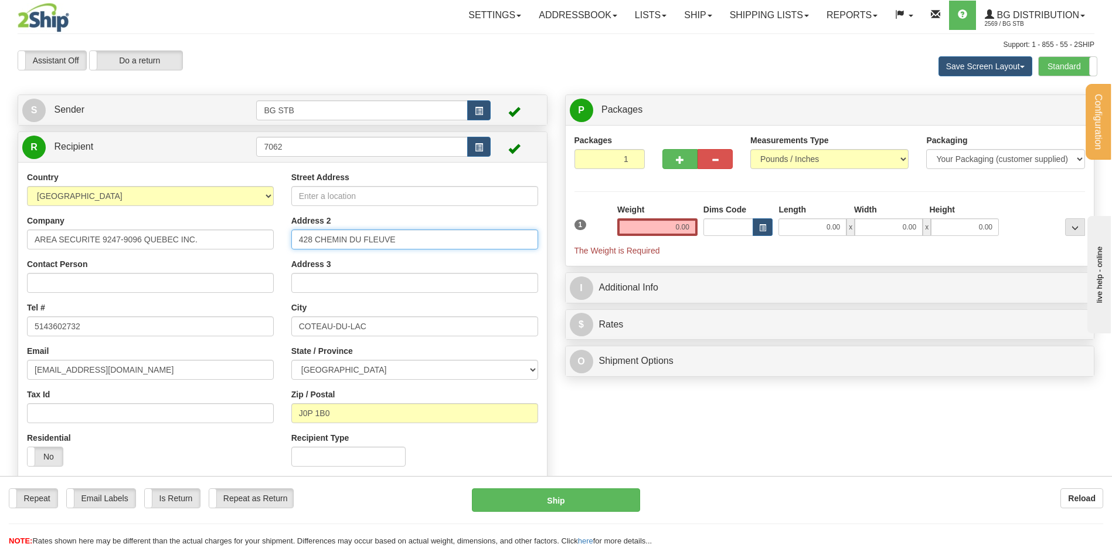
drag, startPoint x: 397, startPoint y: 234, endPoint x: 215, endPoint y: 236, distance: 181.8
click at [215, 236] on div "Country [GEOGRAPHIC_DATA] [GEOGRAPHIC_DATA] [GEOGRAPHIC_DATA] [GEOGRAPHIC_DATA]…" at bounding box center [282, 323] width 529 height 304
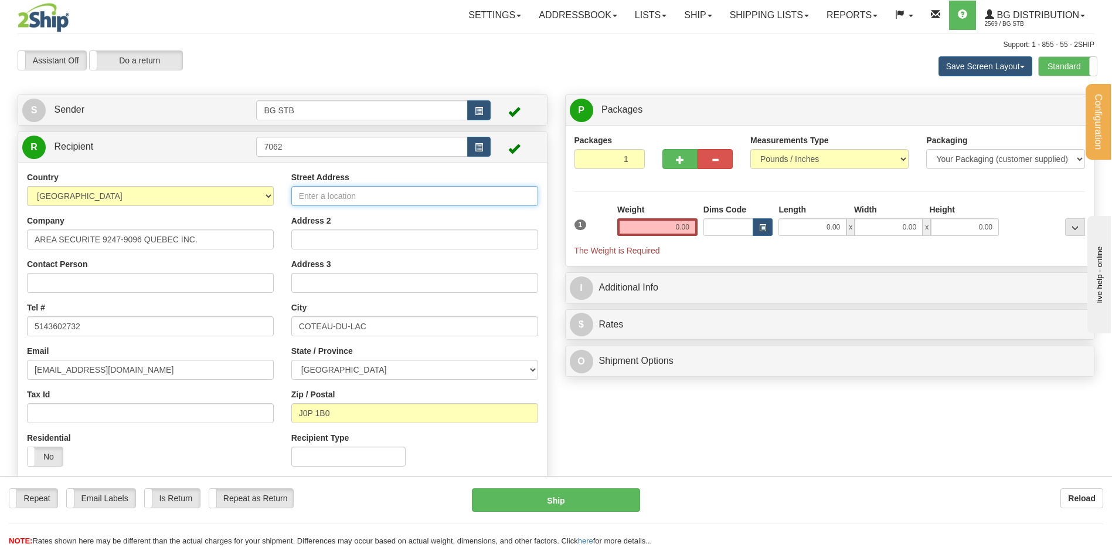
click at [306, 191] on input "Street Address" at bounding box center [414, 196] width 247 height 20
type input "105-7493 ROUTE TRANSCANADIENNE"
drag, startPoint x: 299, startPoint y: 311, endPoint x: 173, endPoint y: 306, distance: 126.2
click at [173, 306] on div "Country [GEOGRAPHIC_DATA] [GEOGRAPHIC_DATA] [GEOGRAPHIC_DATA] [GEOGRAPHIC_DATA]…" at bounding box center [282, 323] width 529 height 304
type input "SAINT-LAURENT"
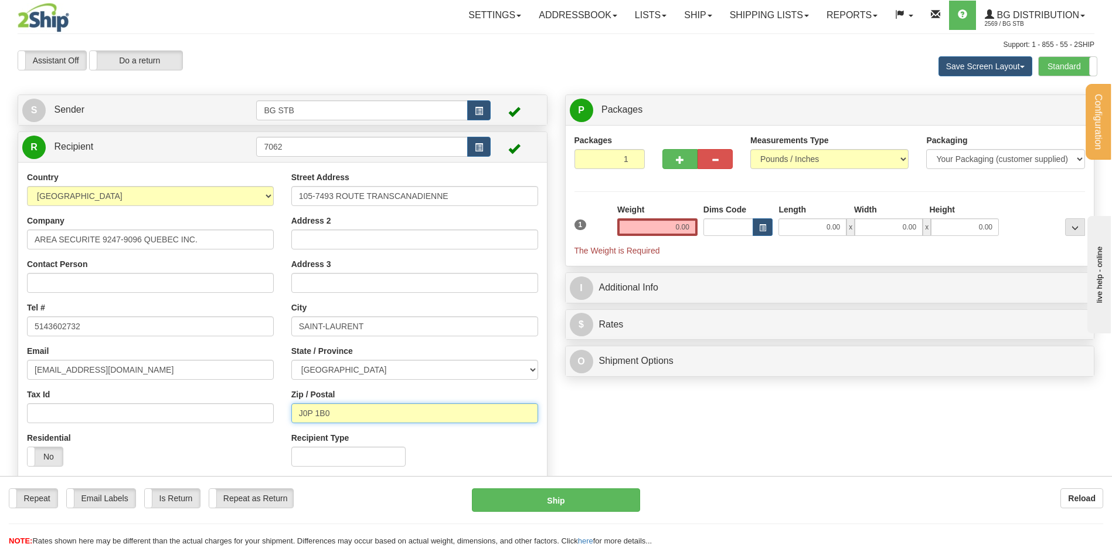
drag, startPoint x: 296, startPoint y: 415, endPoint x: 195, endPoint y: 432, distance: 102.4
click at [198, 432] on div "Country [GEOGRAPHIC_DATA] [GEOGRAPHIC_DATA] [GEOGRAPHIC_DATA] [GEOGRAPHIC_DATA]…" at bounding box center [282, 323] width 529 height 304
type input "H4T 1T3"
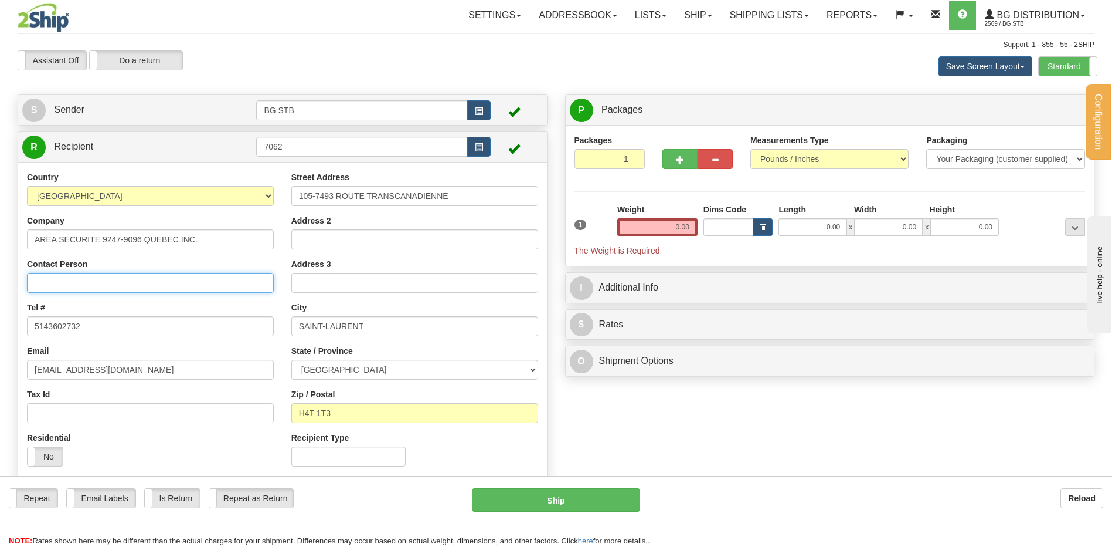
click at [62, 286] on input "Contact Person" at bounding box center [150, 283] width 247 height 20
type input "RECEPTION"
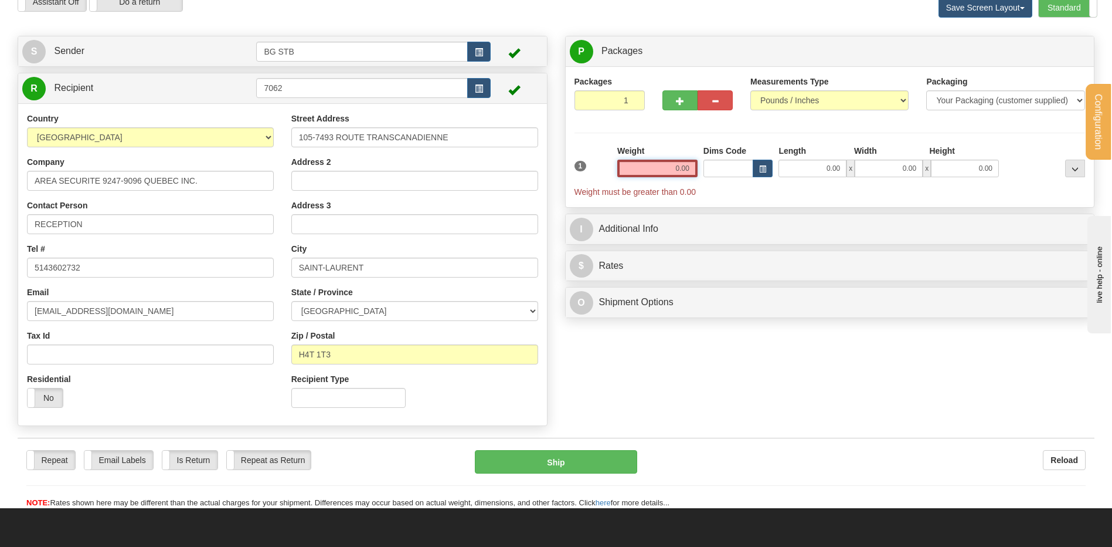
click at [659, 169] on input "0.00" at bounding box center [657, 169] width 80 height 18
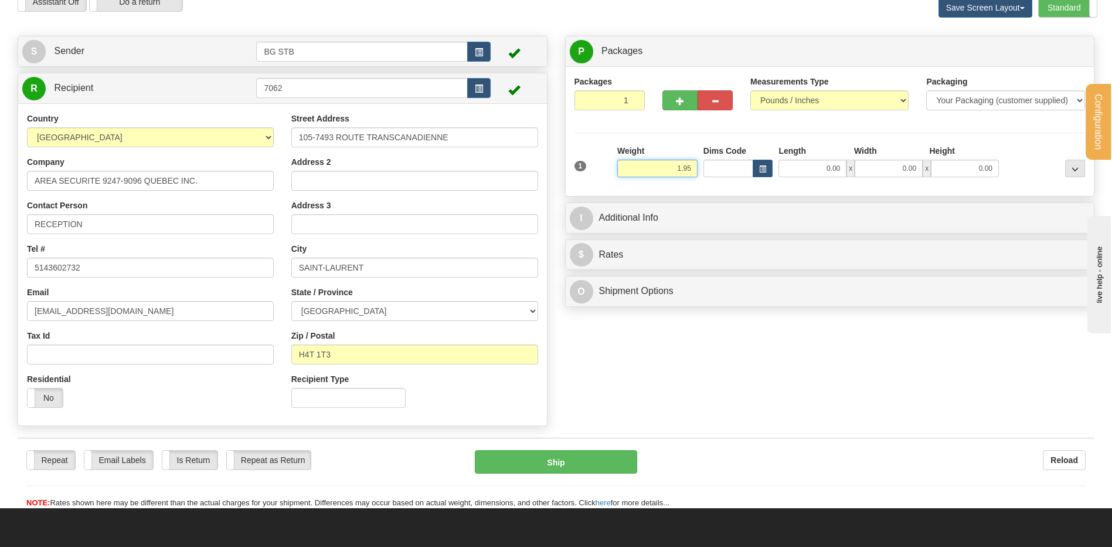
type input "1.95"
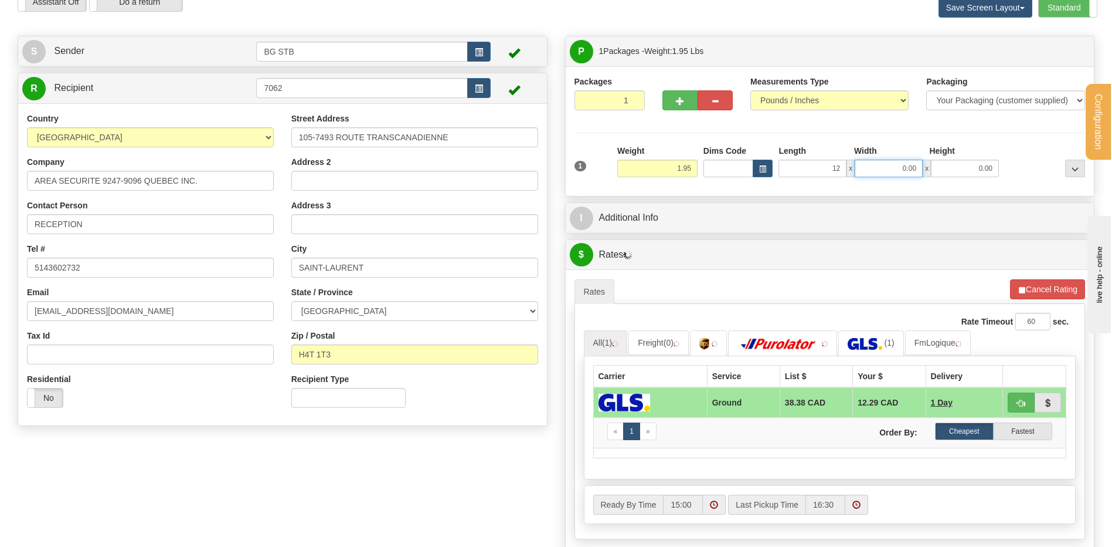
type input "12.00"
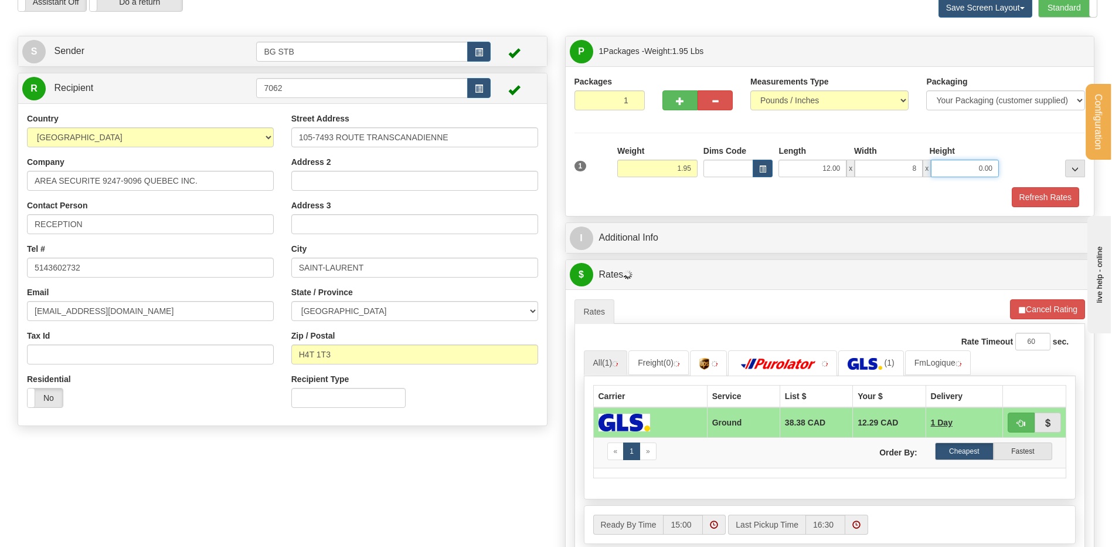
type input "8.00"
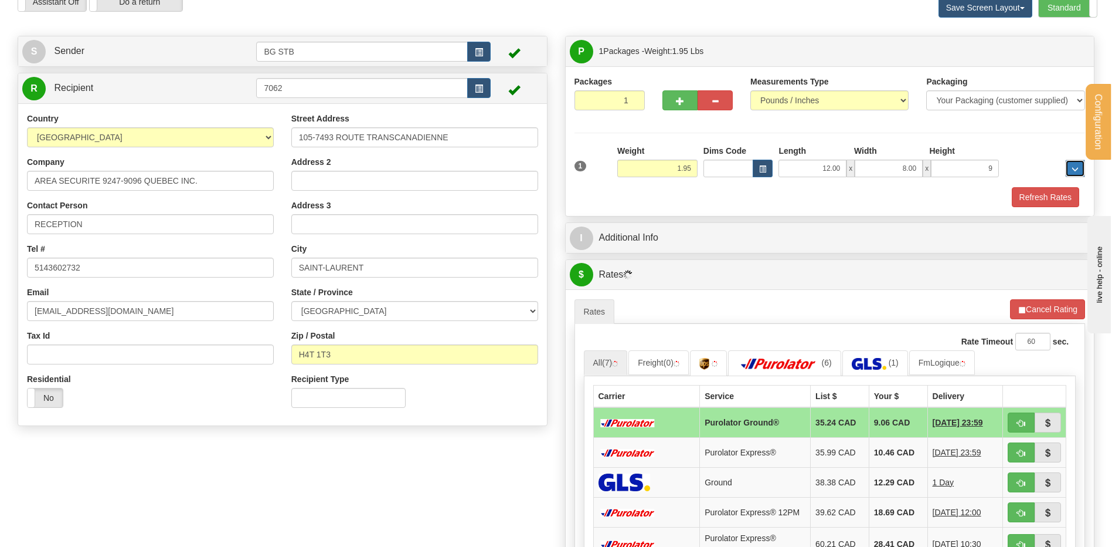
type input "9.00"
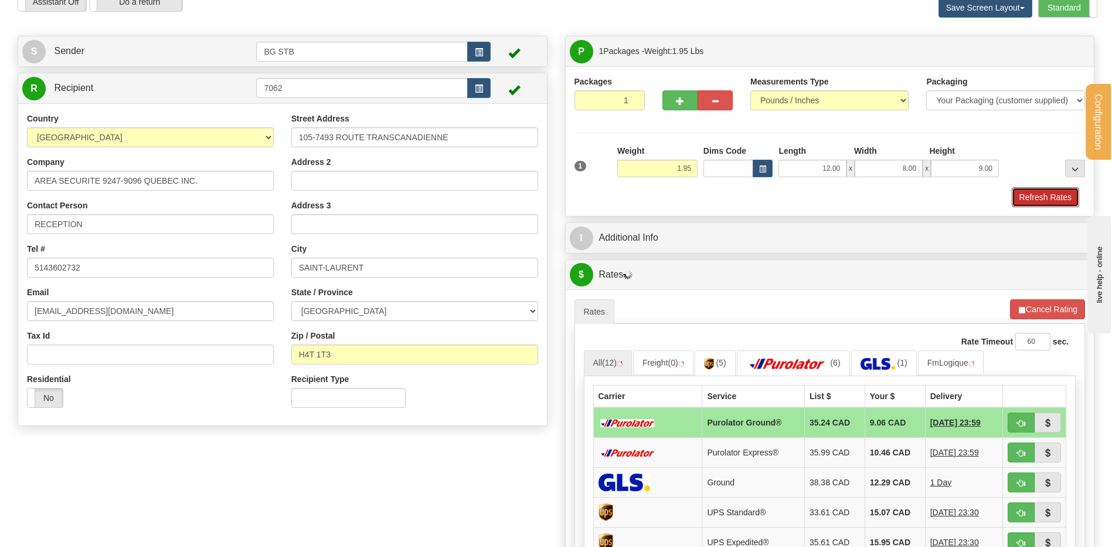
click at [1058, 200] on button "Refresh Rates" at bounding box center [1045, 197] width 67 height 20
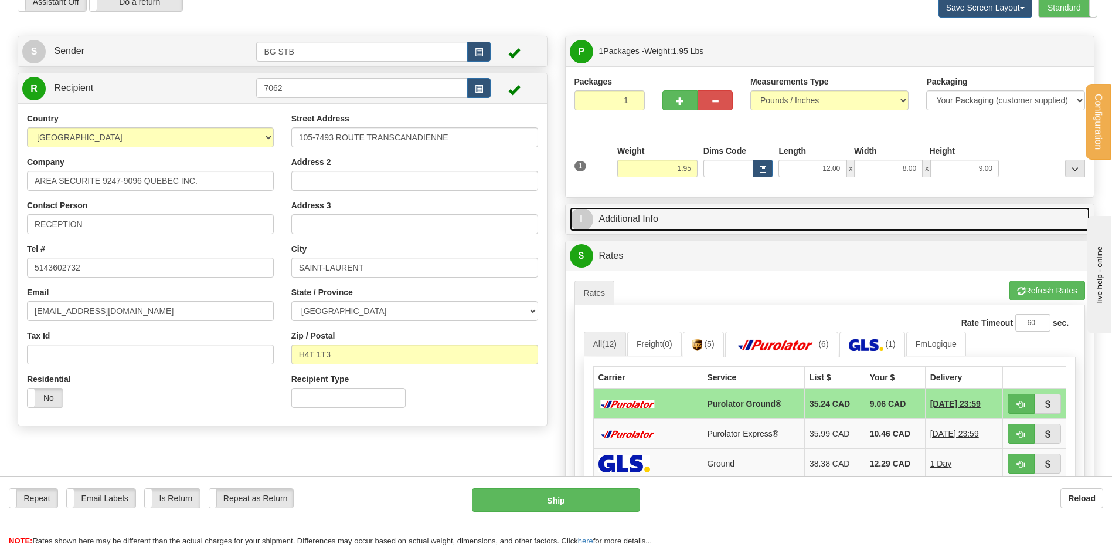
click at [859, 227] on link "I Additional Info" at bounding box center [830, 219] width 521 height 24
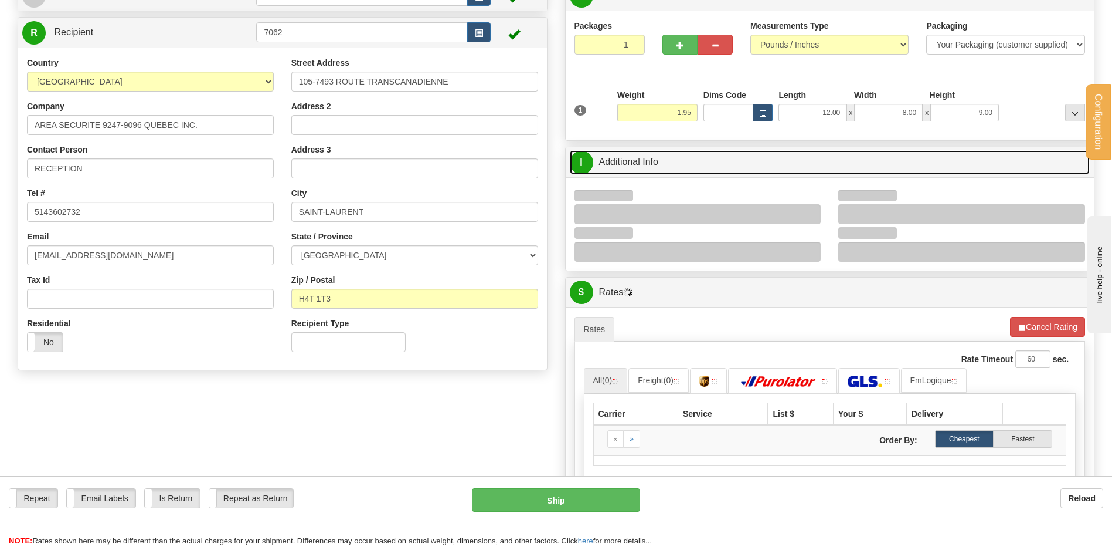
scroll to position [117, 0]
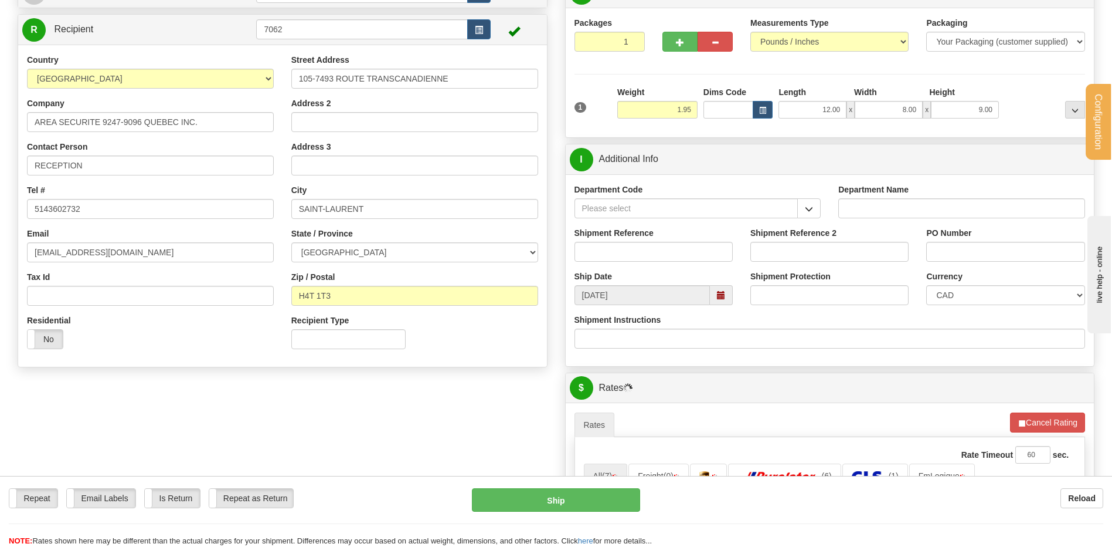
click at [809, 196] on div "Department Code" at bounding box center [698, 201] width 247 height 35
click at [805, 203] on button "button" at bounding box center [809, 208] width 23 height 20
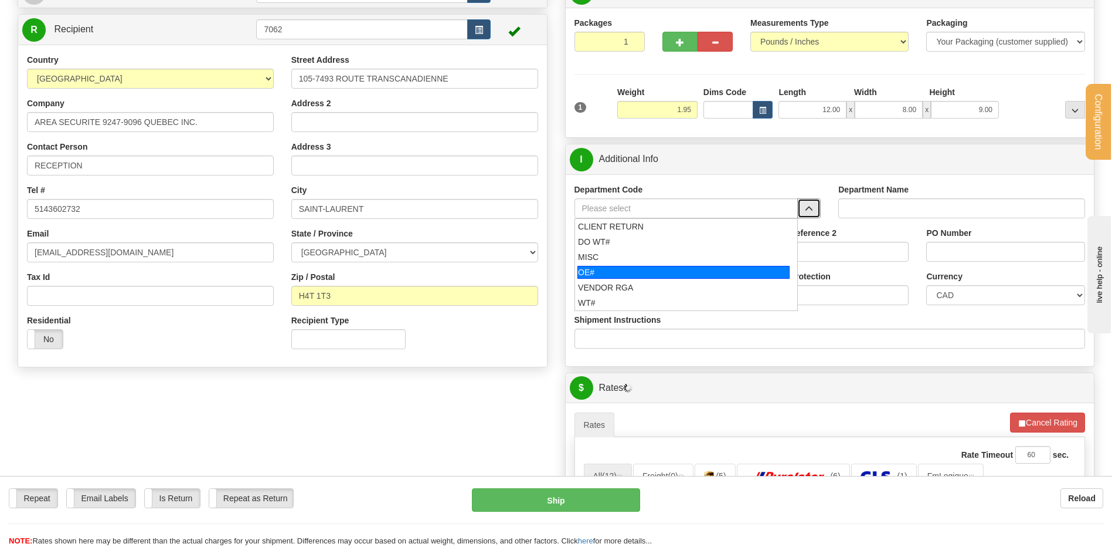
click at [606, 268] on div "OE#" at bounding box center [684, 272] width 212 height 13
type input "OE#"
type input "ORDERS"
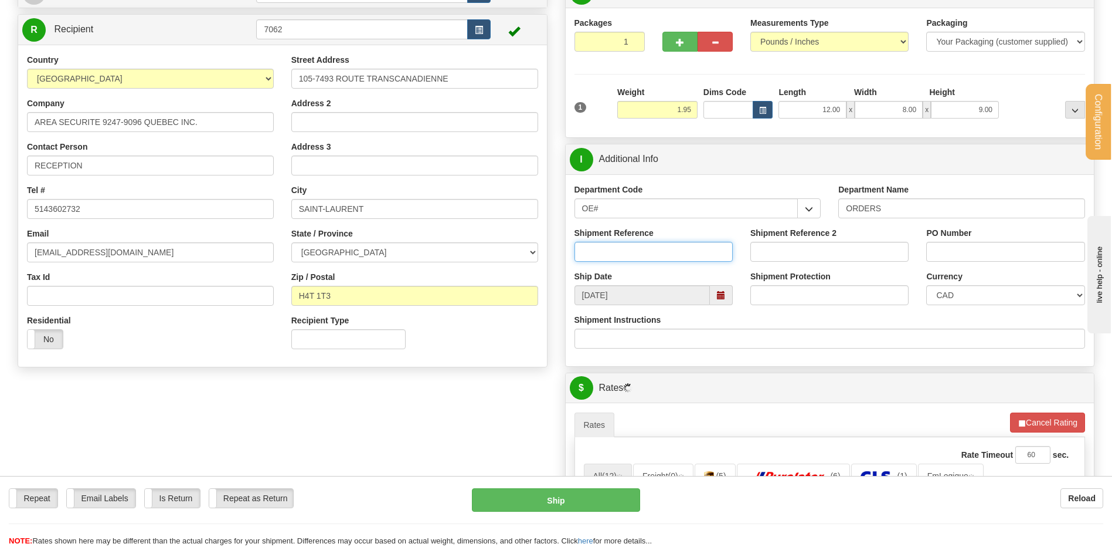
click at [599, 254] on input "Shipment Reference" at bounding box center [654, 252] width 158 height 20
type input "80007589-00"
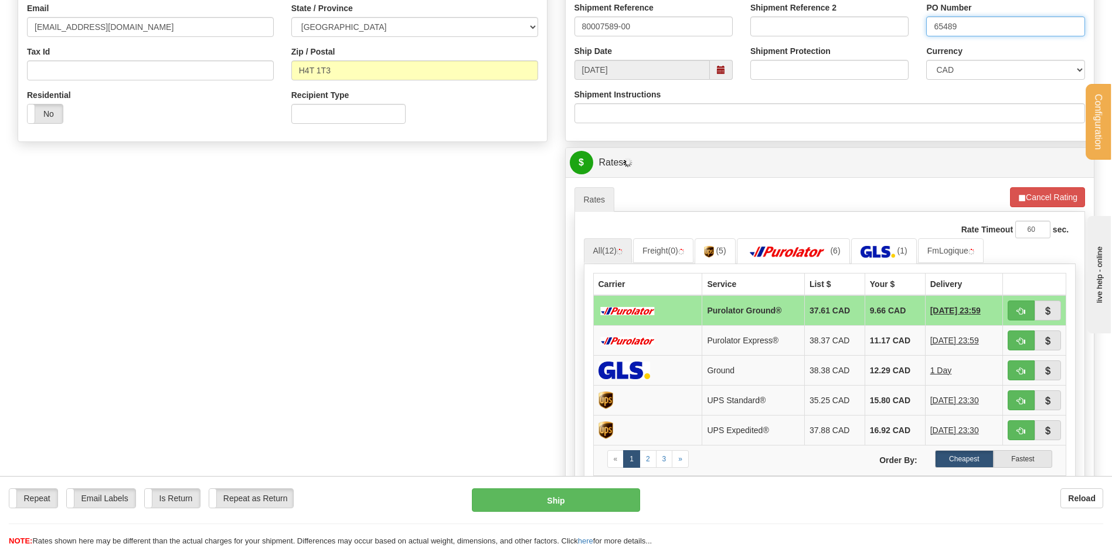
scroll to position [352, 0]
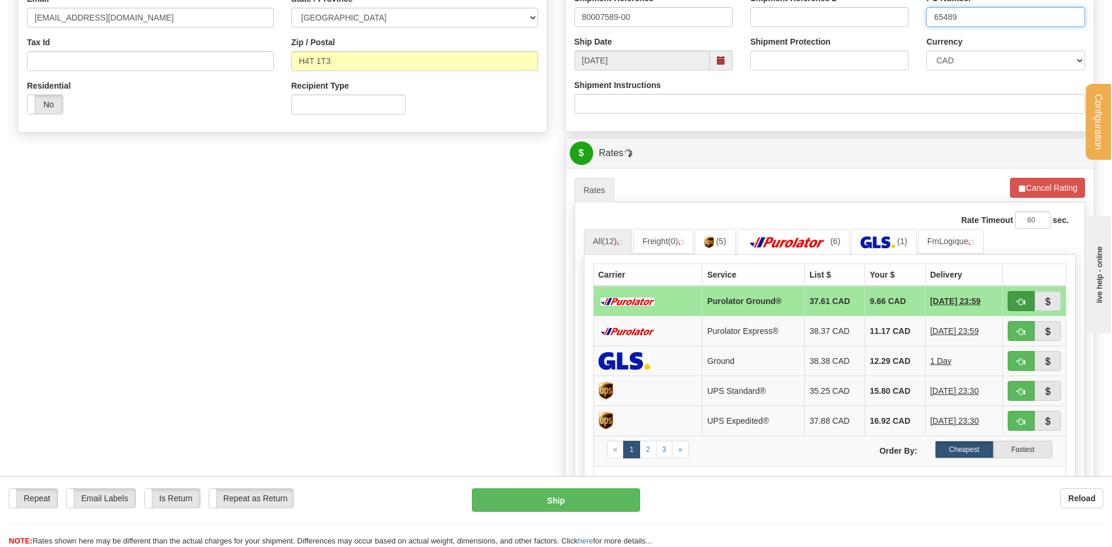
type input "65489"
click at [1019, 296] on button "button" at bounding box center [1021, 301] width 27 height 20
click at [1021, 303] on span "button" at bounding box center [1021, 302] width 8 height 8
click at [1020, 296] on button "button" at bounding box center [1021, 301] width 27 height 20
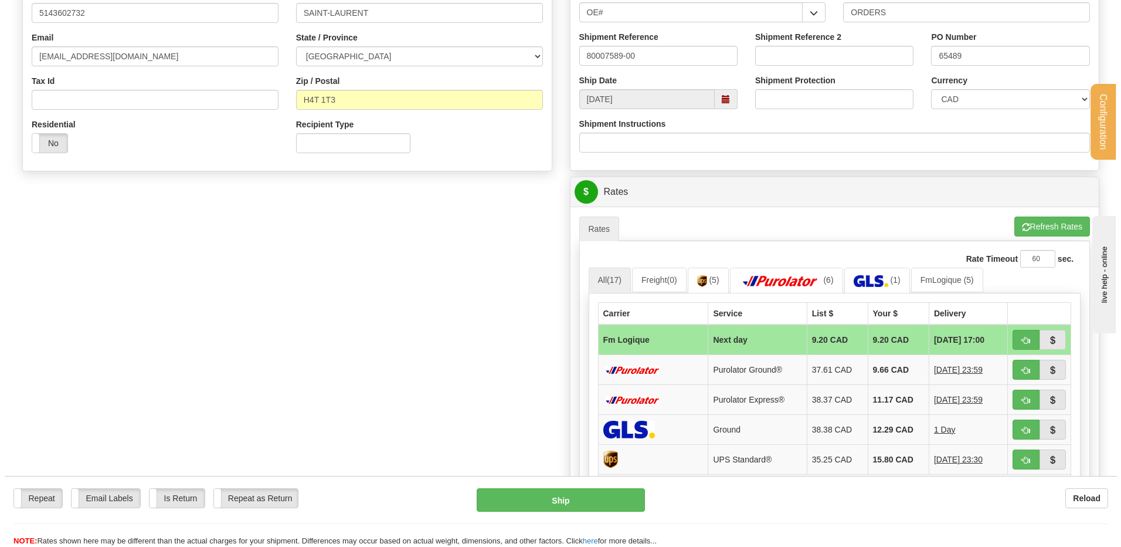
scroll to position [293, 0]
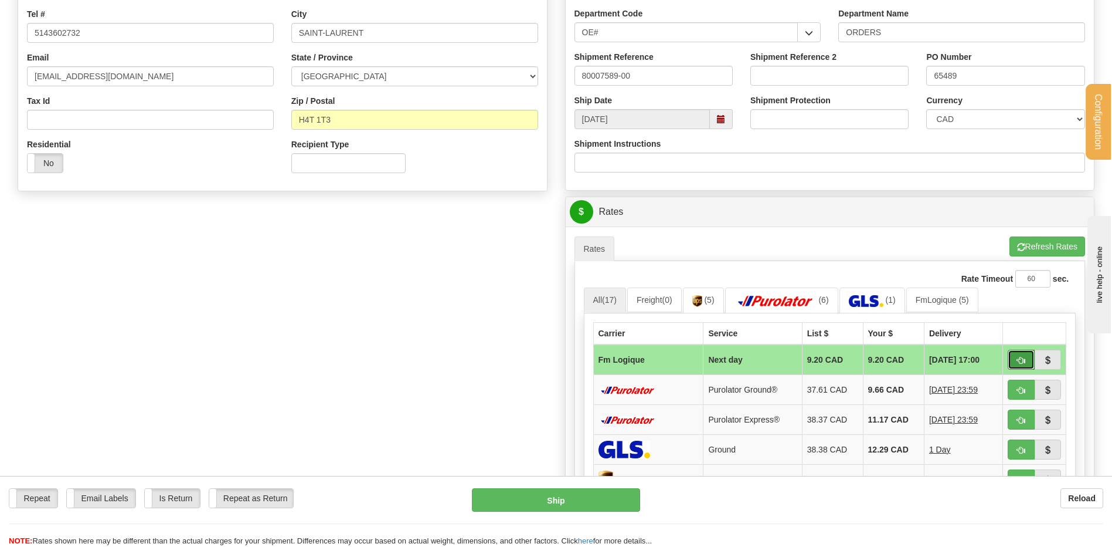
click at [1021, 357] on span "button" at bounding box center [1021, 361] width 8 height 8
type input "jour"
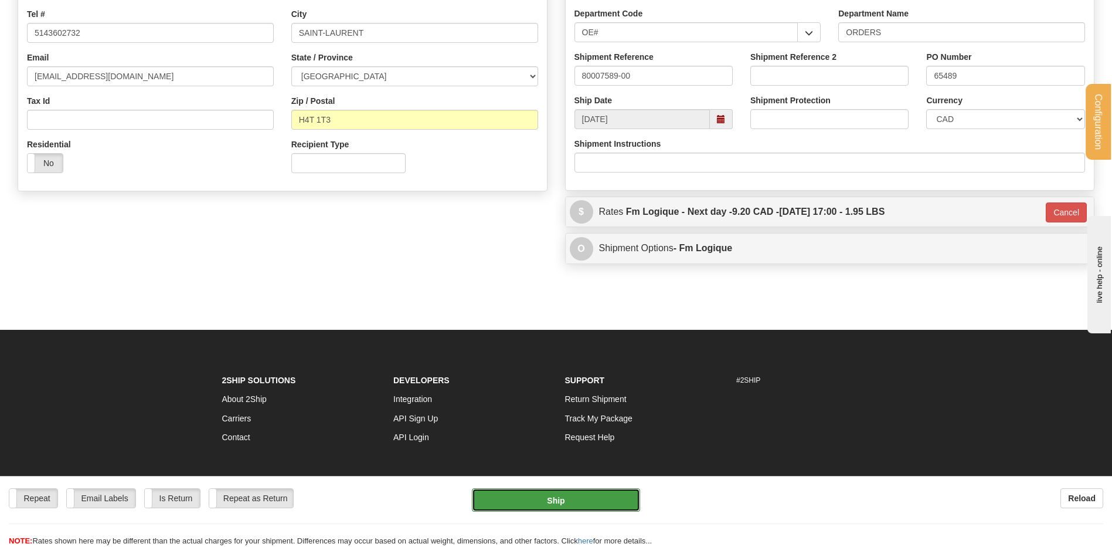
click at [550, 496] on button "Ship" at bounding box center [556, 499] width 168 height 23
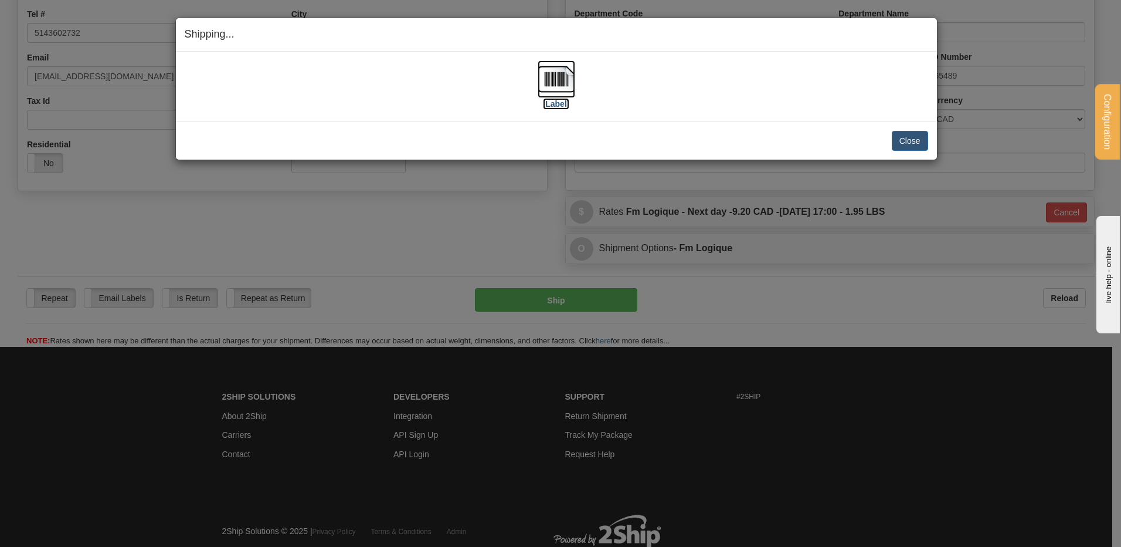
click at [568, 100] on label "[Label]" at bounding box center [556, 104] width 27 height 12
click at [911, 145] on button "Close" at bounding box center [910, 141] width 36 height 20
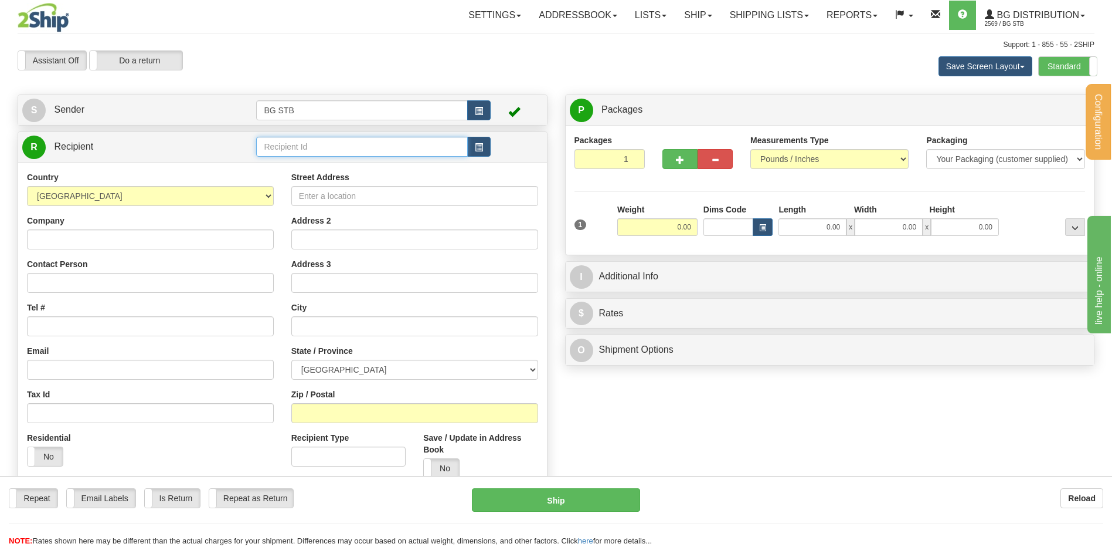
drag, startPoint x: 277, startPoint y: 142, endPoint x: 287, endPoint y: 144, distance: 10.0
click at [280, 142] on input "text" at bounding box center [361, 147] width 211 height 20
click at [279, 171] on div "7085" at bounding box center [360, 164] width 200 height 13
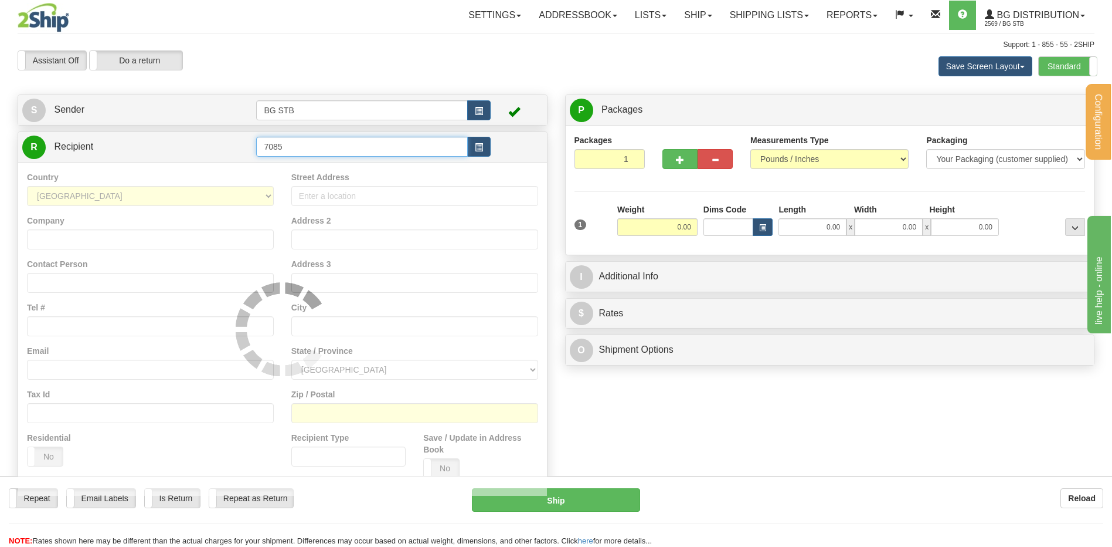
type input "7085"
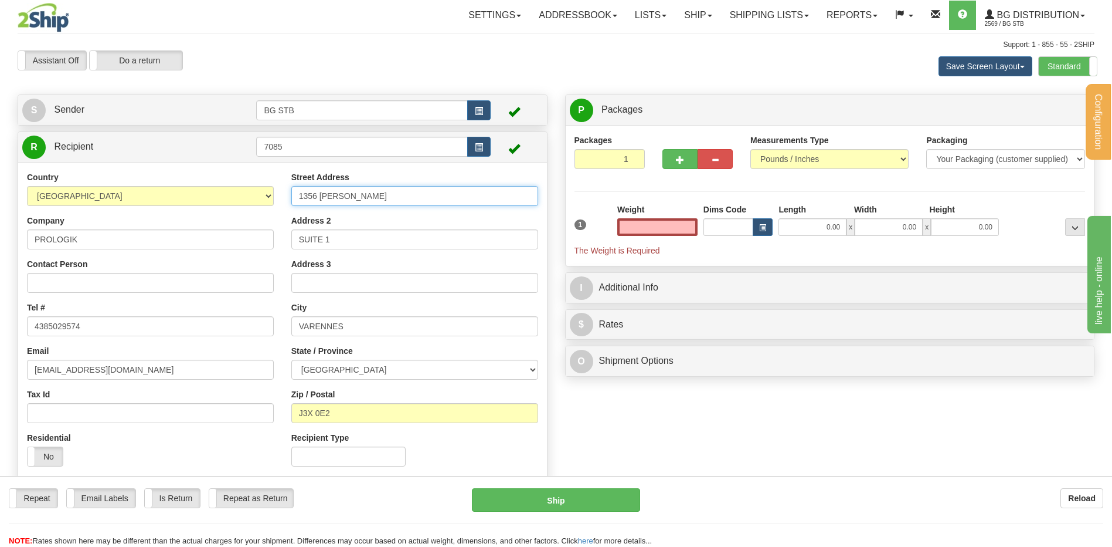
type input "0.00"
drag, startPoint x: 385, startPoint y: 198, endPoint x: 100, endPoint y: 201, distance: 285.6
click at [100, 201] on div "Country [GEOGRAPHIC_DATA] [GEOGRAPHIC_DATA] [GEOGRAPHIC_DATA] [GEOGRAPHIC_DATA]…" at bounding box center [282, 323] width 529 height 304
type input "1-1354 BOUL [PERSON_NAME]"
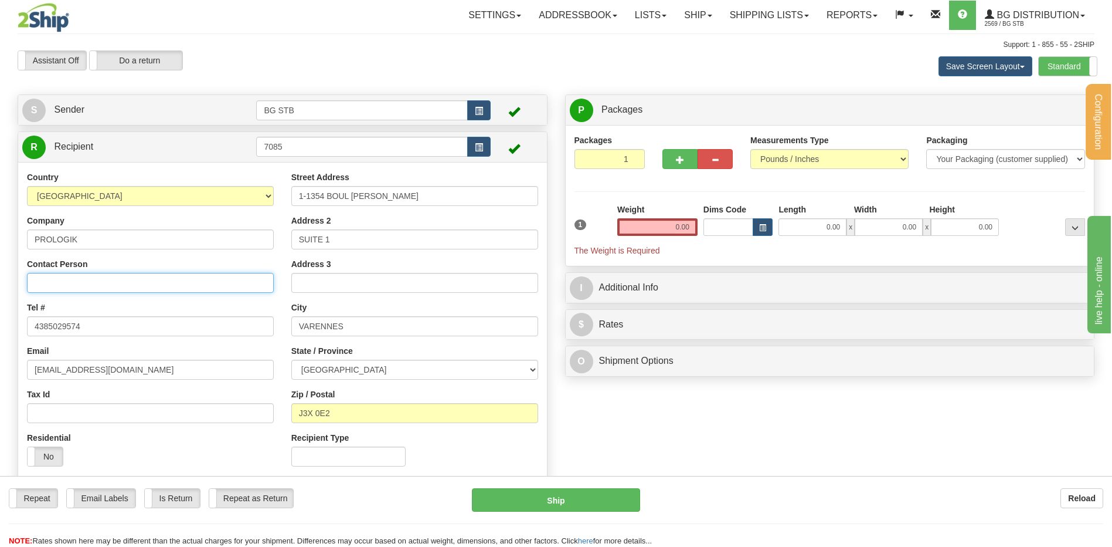
drag, startPoint x: 71, startPoint y: 281, endPoint x: 73, endPoint y: 288, distance: 7.3
click at [72, 282] on input "Contact Person" at bounding box center [150, 283] width 247 height 20
type input "RECEPTION"
click at [685, 219] on input "0.00" at bounding box center [657, 227] width 80 height 18
click at [675, 232] on input "text" at bounding box center [657, 227] width 80 height 18
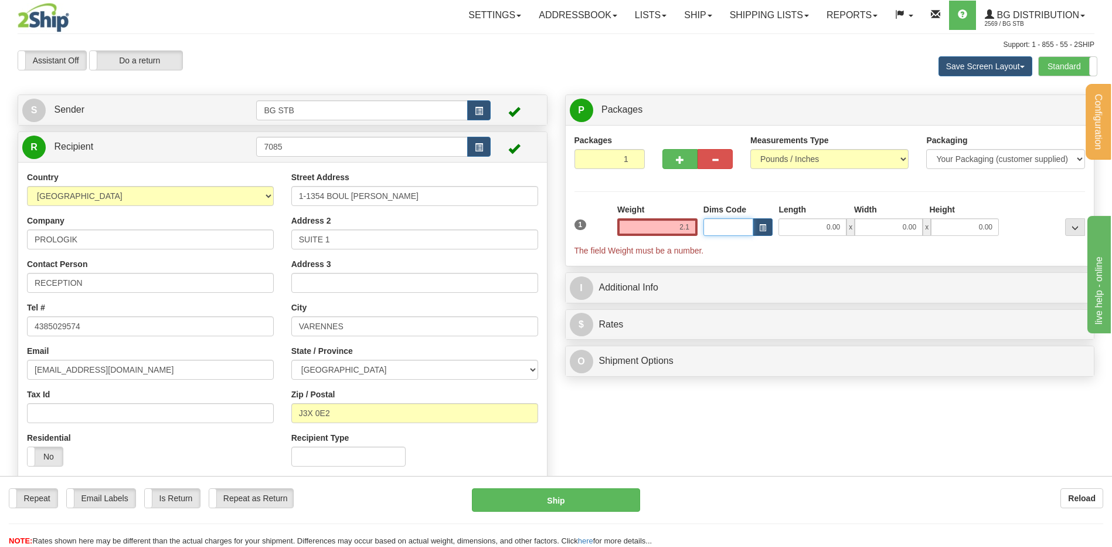
type input "2.10"
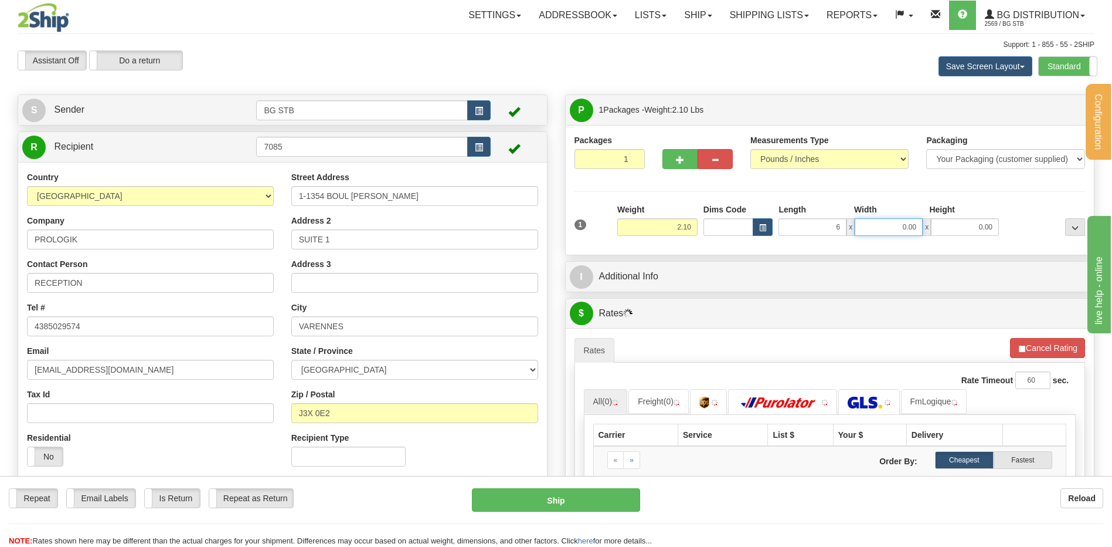
type input "6.00"
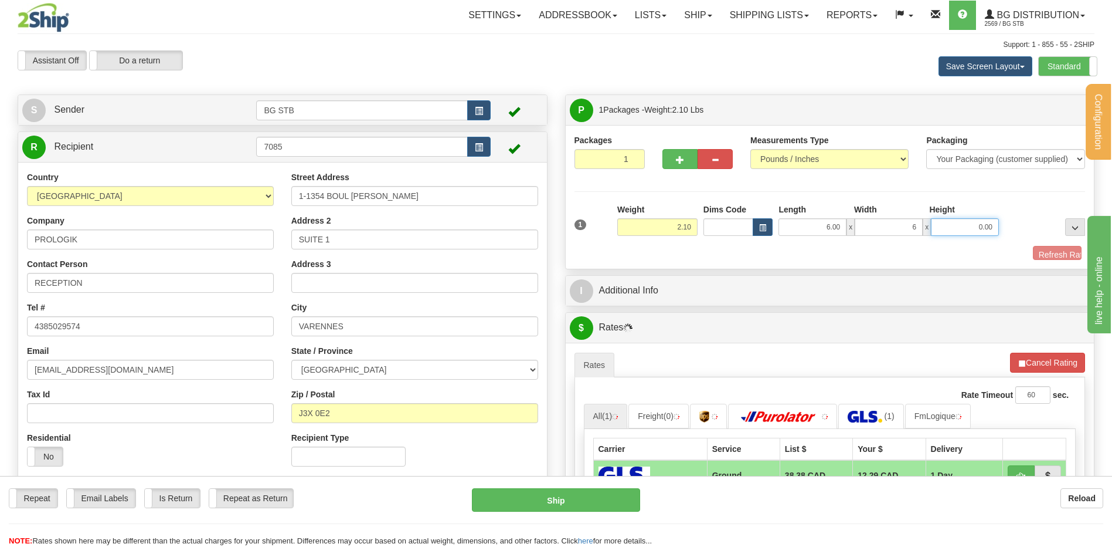
type input "6.00"
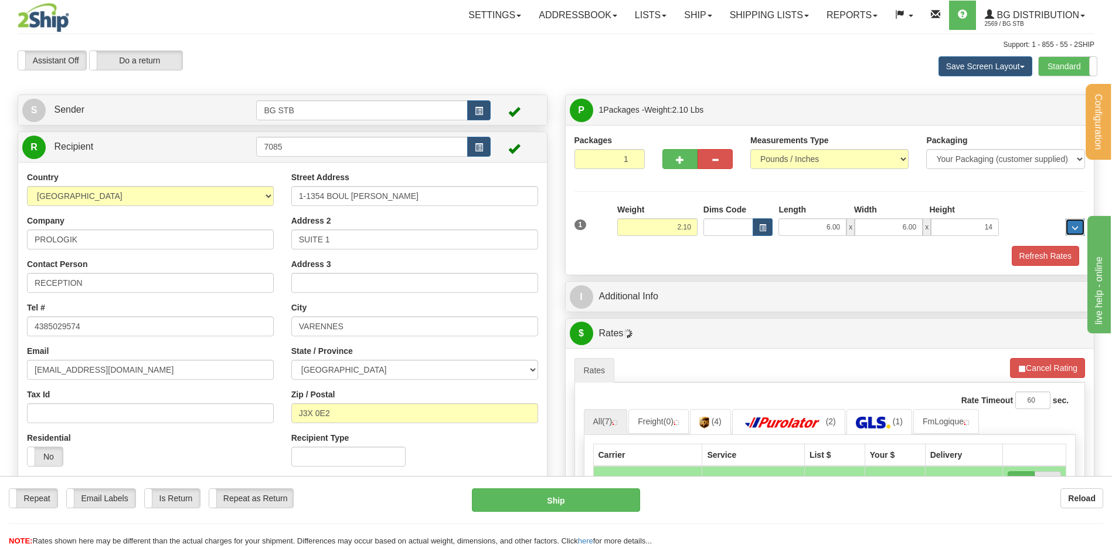
type input "14.00"
click at [1041, 269] on div "Packages 1 1 Measurements Type" at bounding box center [830, 200] width 529 height 150
click at [1039, 264] on button "Refresh Rates" at bounding box center [1045, 256] width 67 height 20
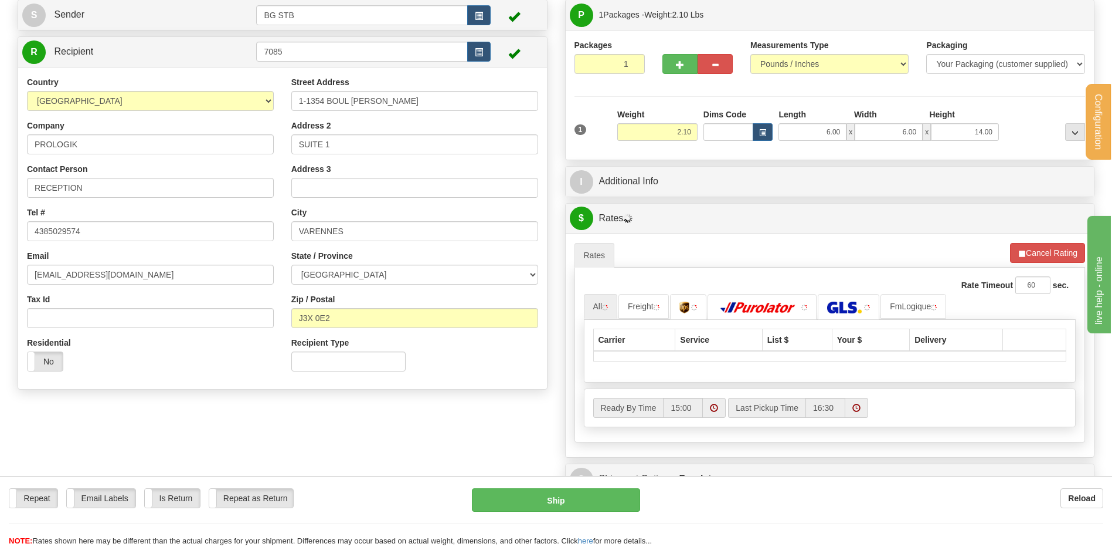
scroll to position [117, 0]
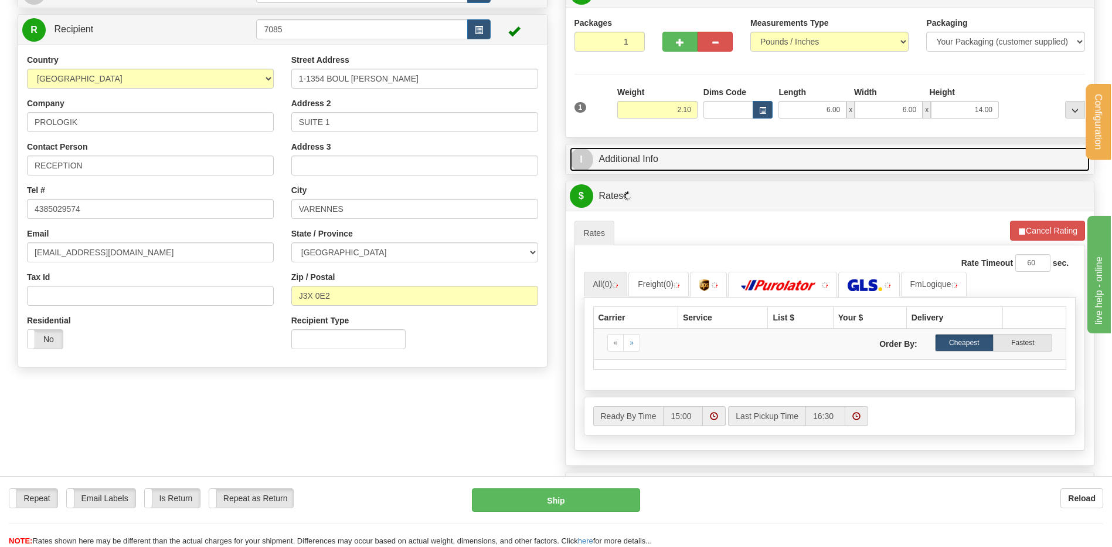
click at [713, 155] on link "I Additional Info" at bounding box center [830, 159] width 521 height 24
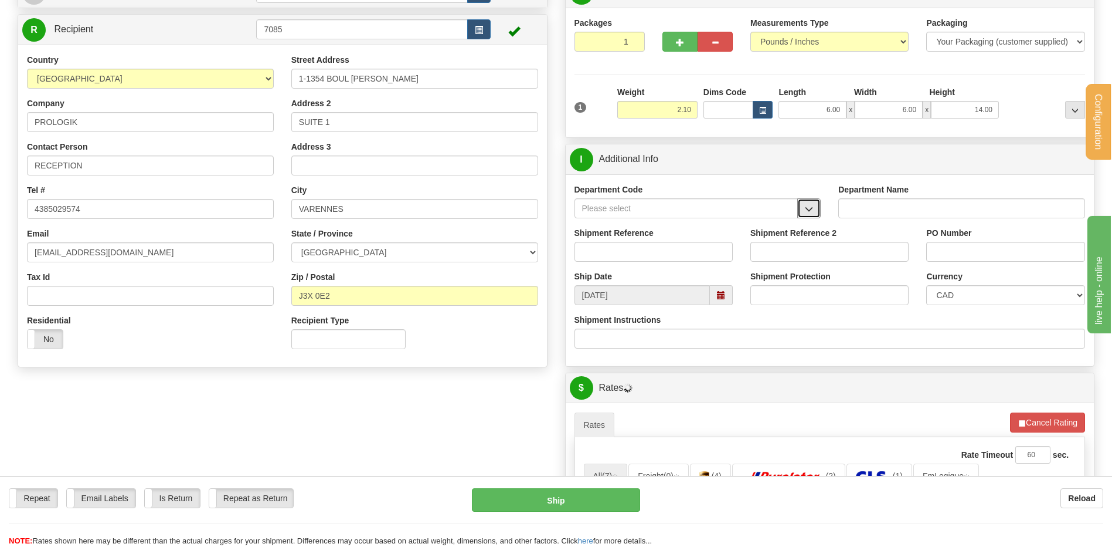
click at [806, 206] on span "button" at bounding box center [809, 209] width 8 height 8
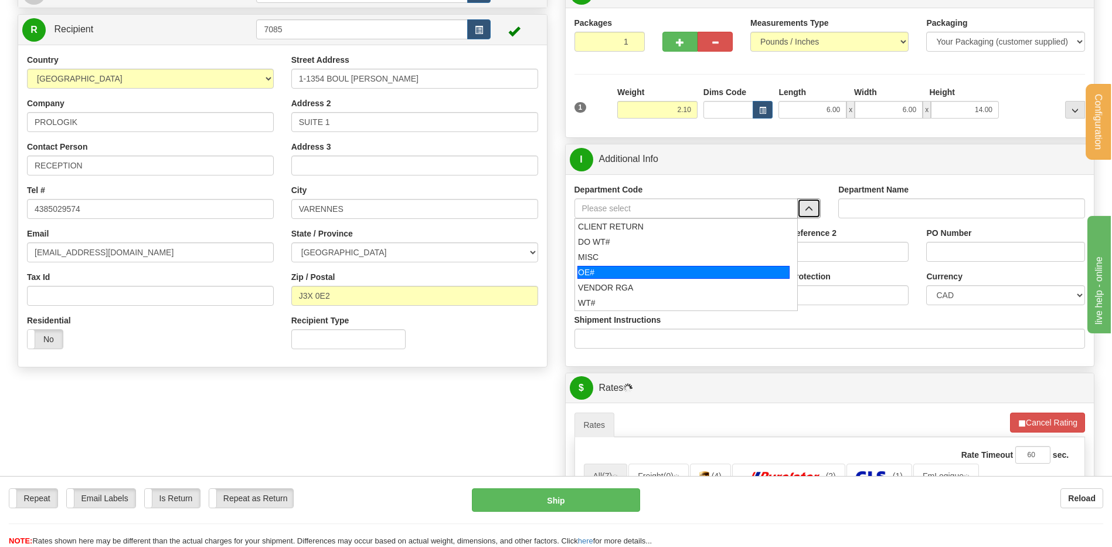
drag, startPoint x: 668, startPoint y: 270, endPoint x: 653, endPoint y: 243, distance: 30.5
click at [666, 267] on div "OE#" at bounding box center [684, 272] width 212 height 13
type input "OE#"
type input "ORDERS"
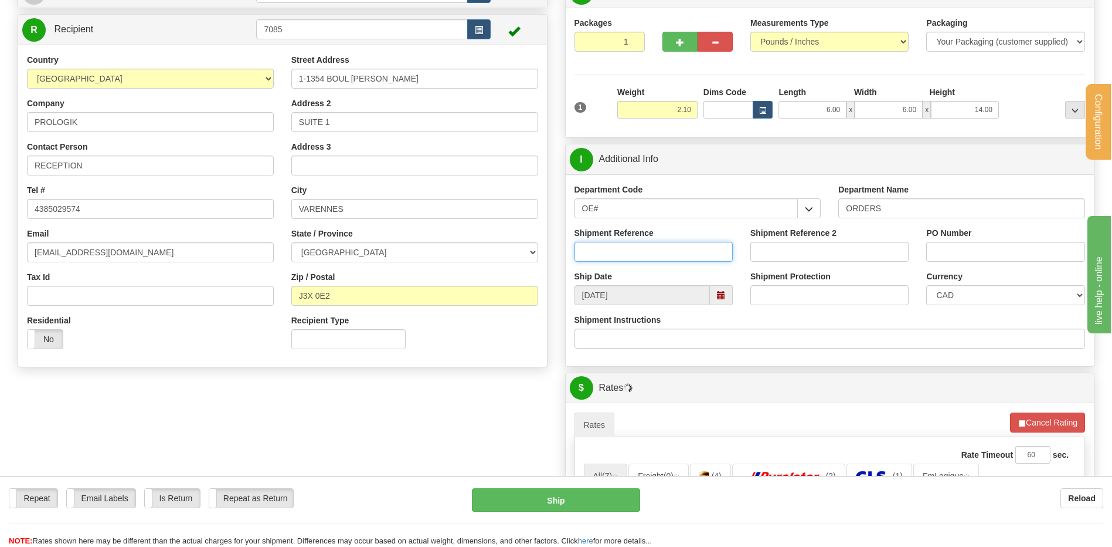
click at [653, 243] on input "Shipment Reference" at bounding box center [654, 252] width 158 height 20
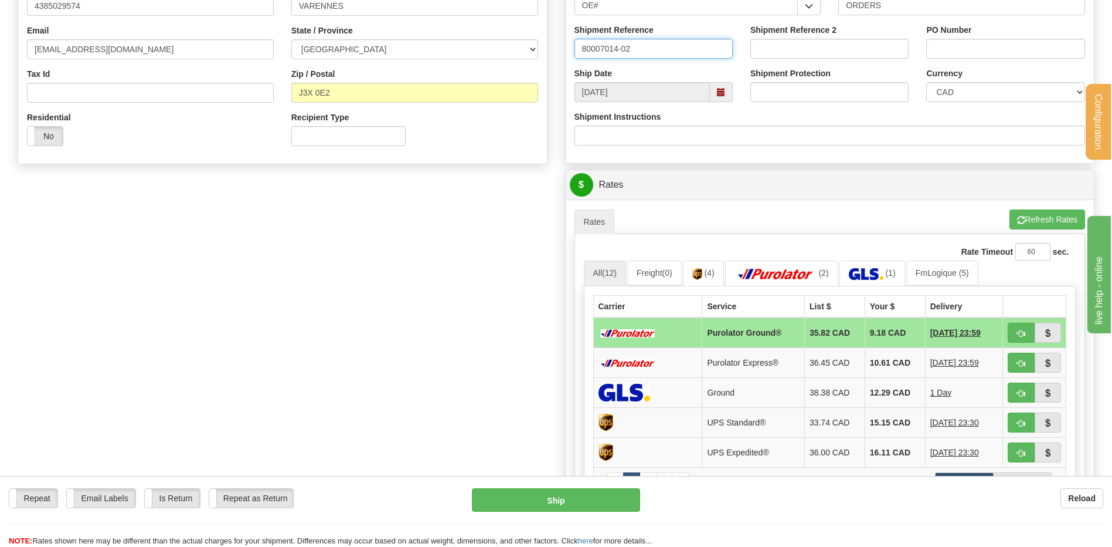
scroll to position [293, 0]
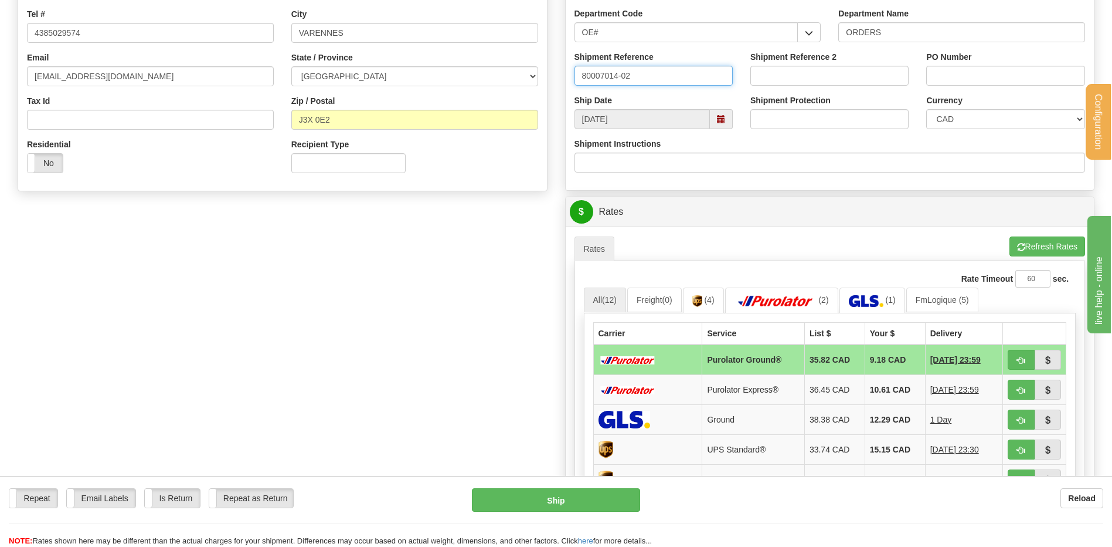
type input "80007014-02"
click at [965, 69] on input "PO Number" at bounding box center [1006, 76] width 158 height 20
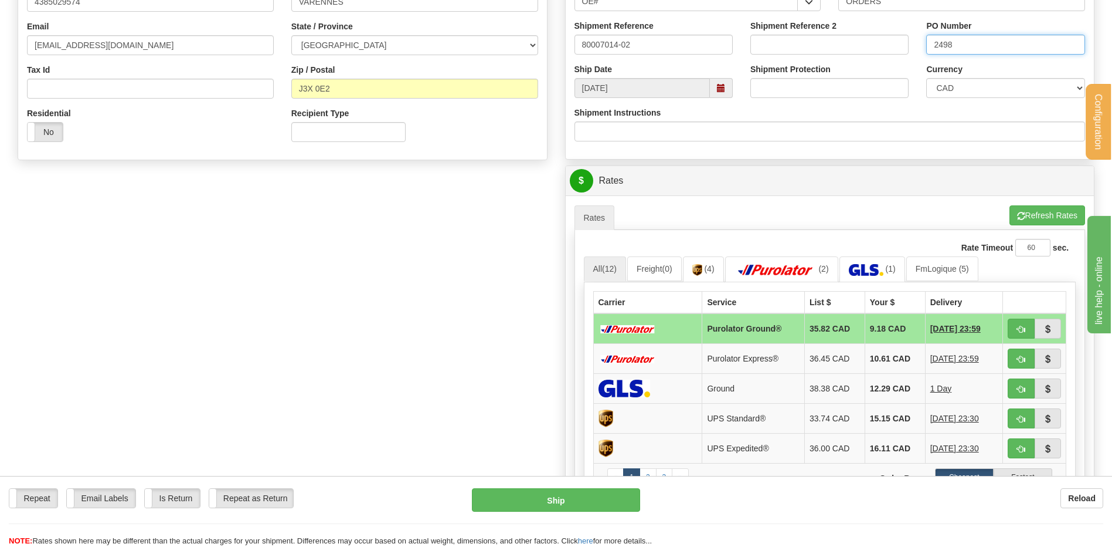
scroll to position [352, 0]
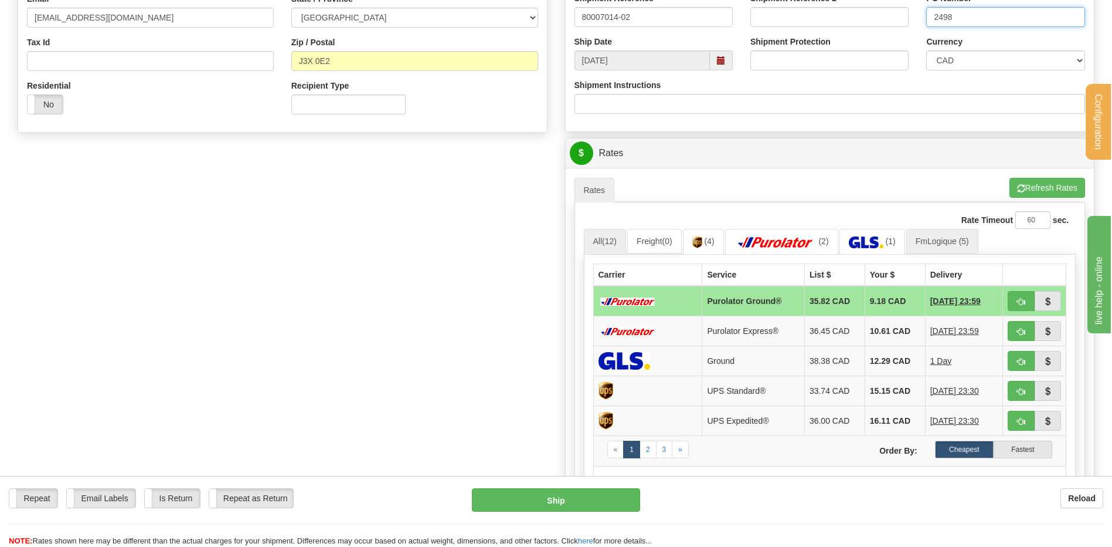
type input "2498"
click at [945, 238] on link "FmLogique (5)" at bounding box center [943, 241] width 72 height 25
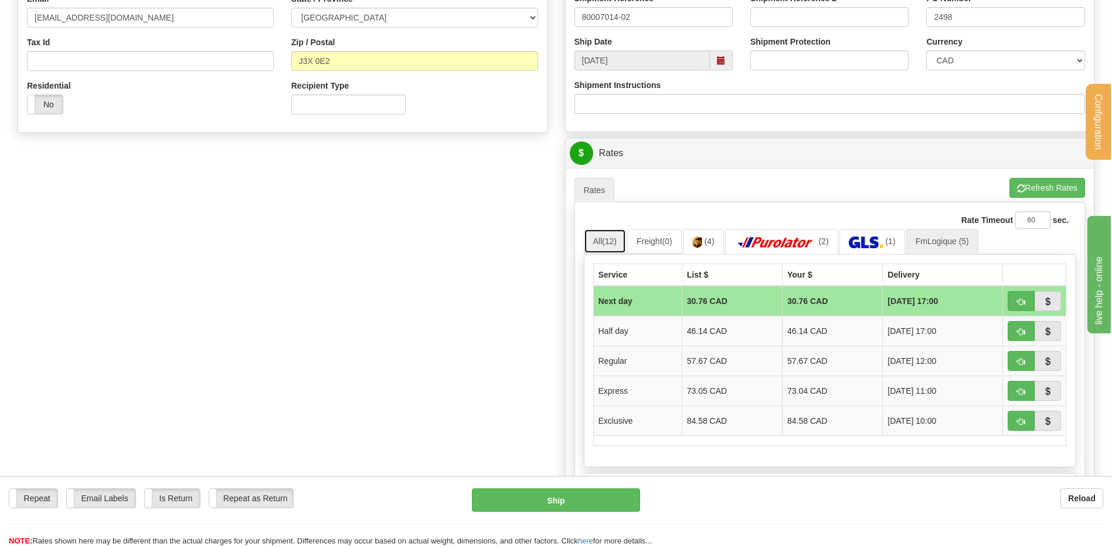
click at [596, 242] on link "All (12)" at bounding box center [605, 241] width 42 height 25
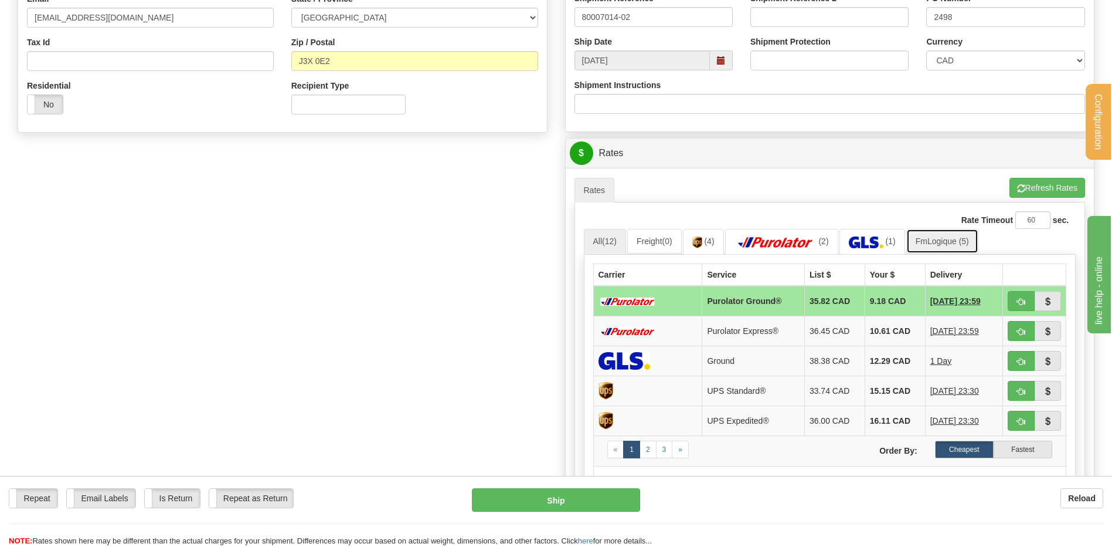
click at [949, 233] on link "FmLogique (5)" at bounding box center [943, 241] width 72 height 25
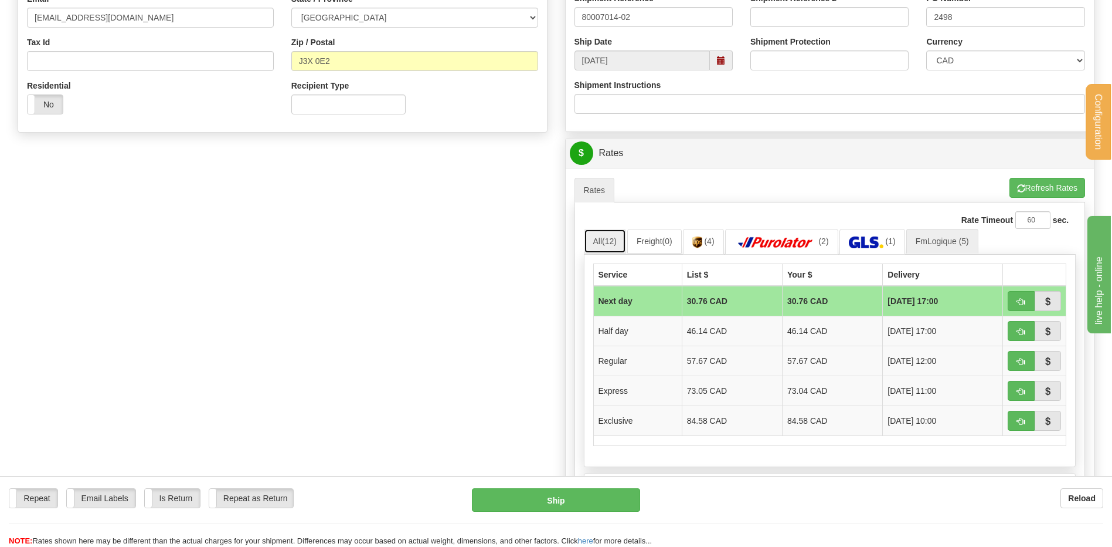
click at [612, 239] on span "(12)" at bounding box center [609, 240] width 15 height 9
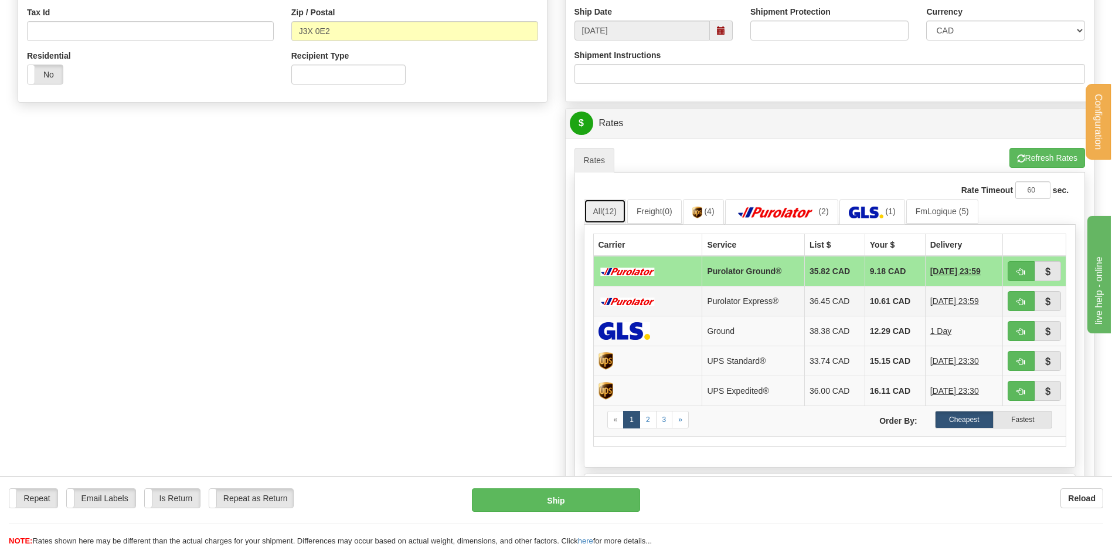
scroll to position [410, 0]
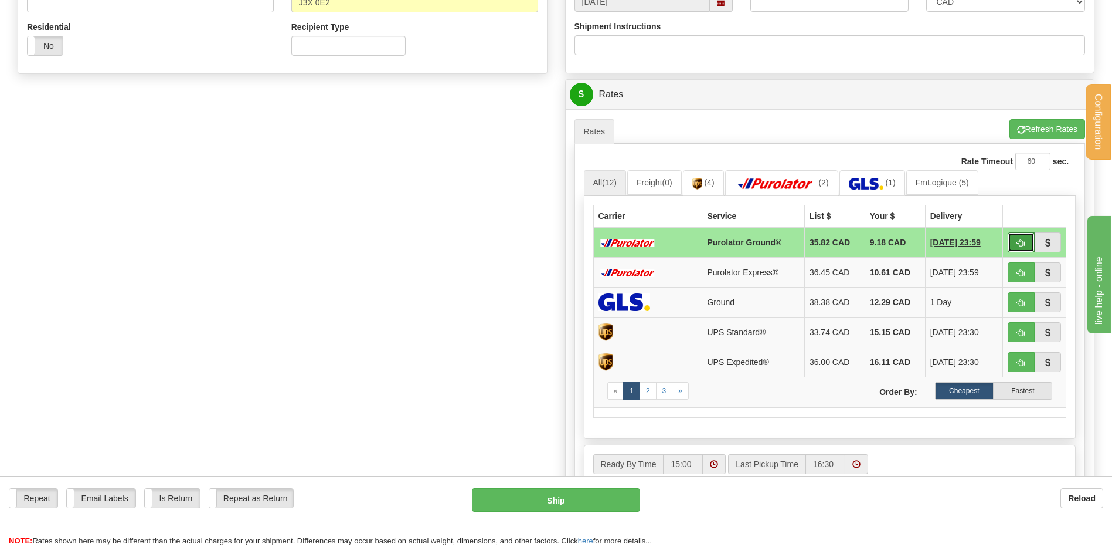
click at [1015, 242] on button "button" at bounding box center [1021, 242] width 27 height 20
type input "260"
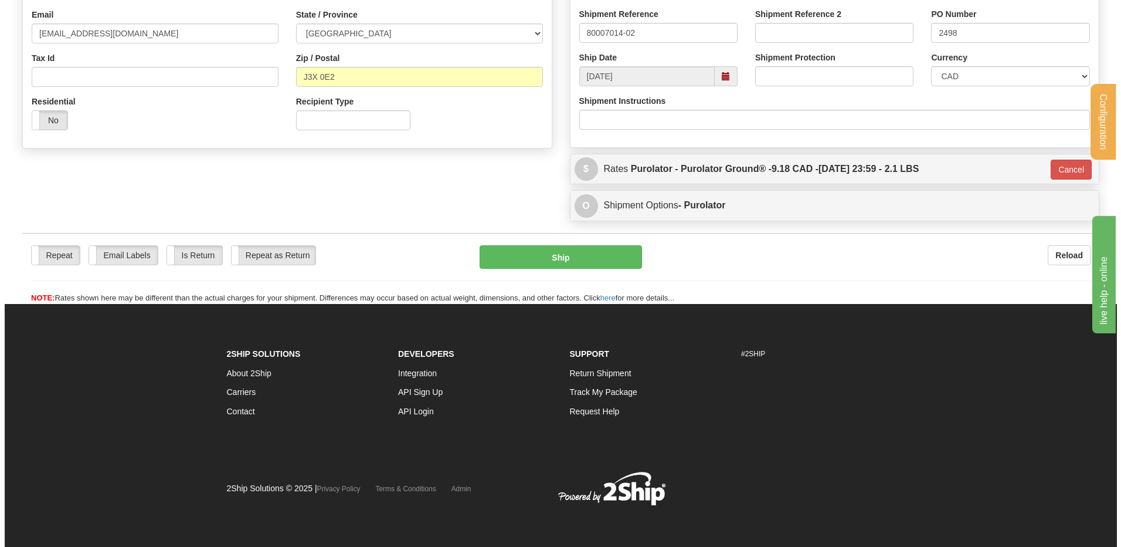
scroll to position [337, 0]
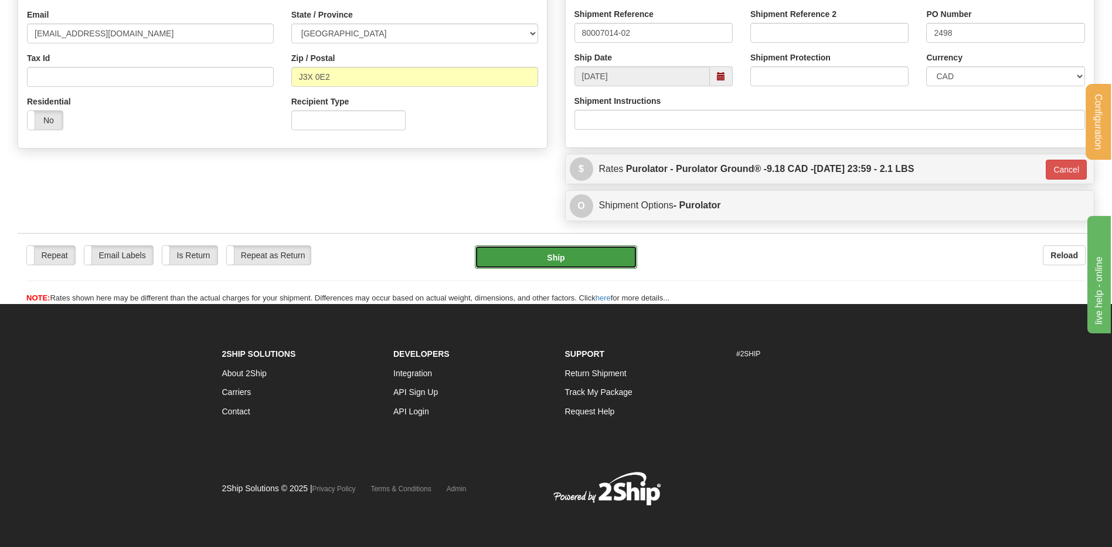
click at [583, 259] on button "Ship" at bounding box center [556, 256] width 162 height 23
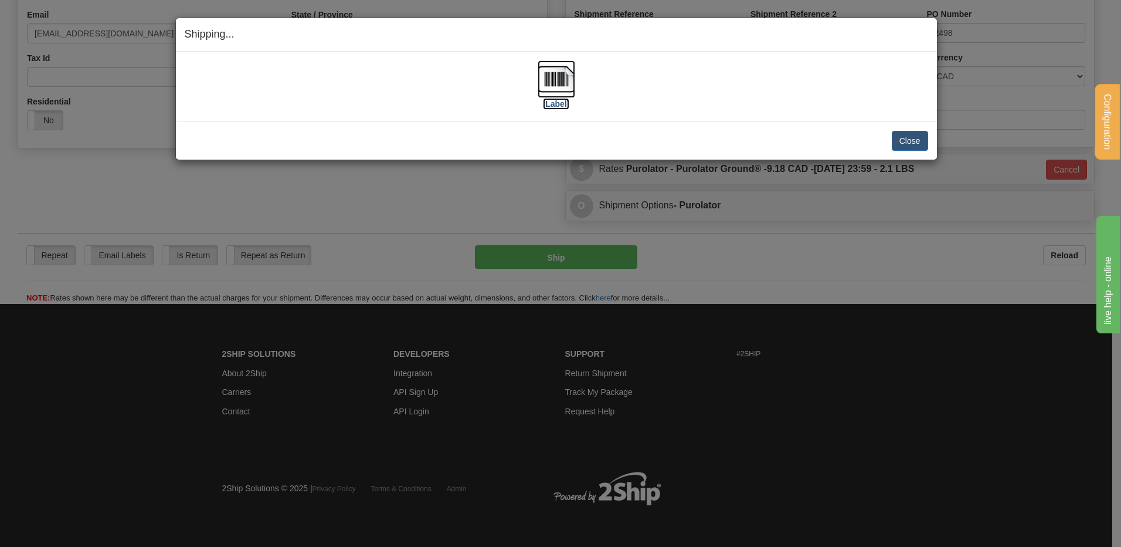
click at [556, 108] on label "[Label]" at bounding box center [556, 104] width 27 height 12
click at [76, 198] on div "Shipping... Your SHIPMENT will EXPIRE in [Label] IMPORTANT NOTICE Embassy / Con…" at bounding box center [560, 273] width 1121 height 547
